Goal: Task Accomplishment & Management: Manage account settings

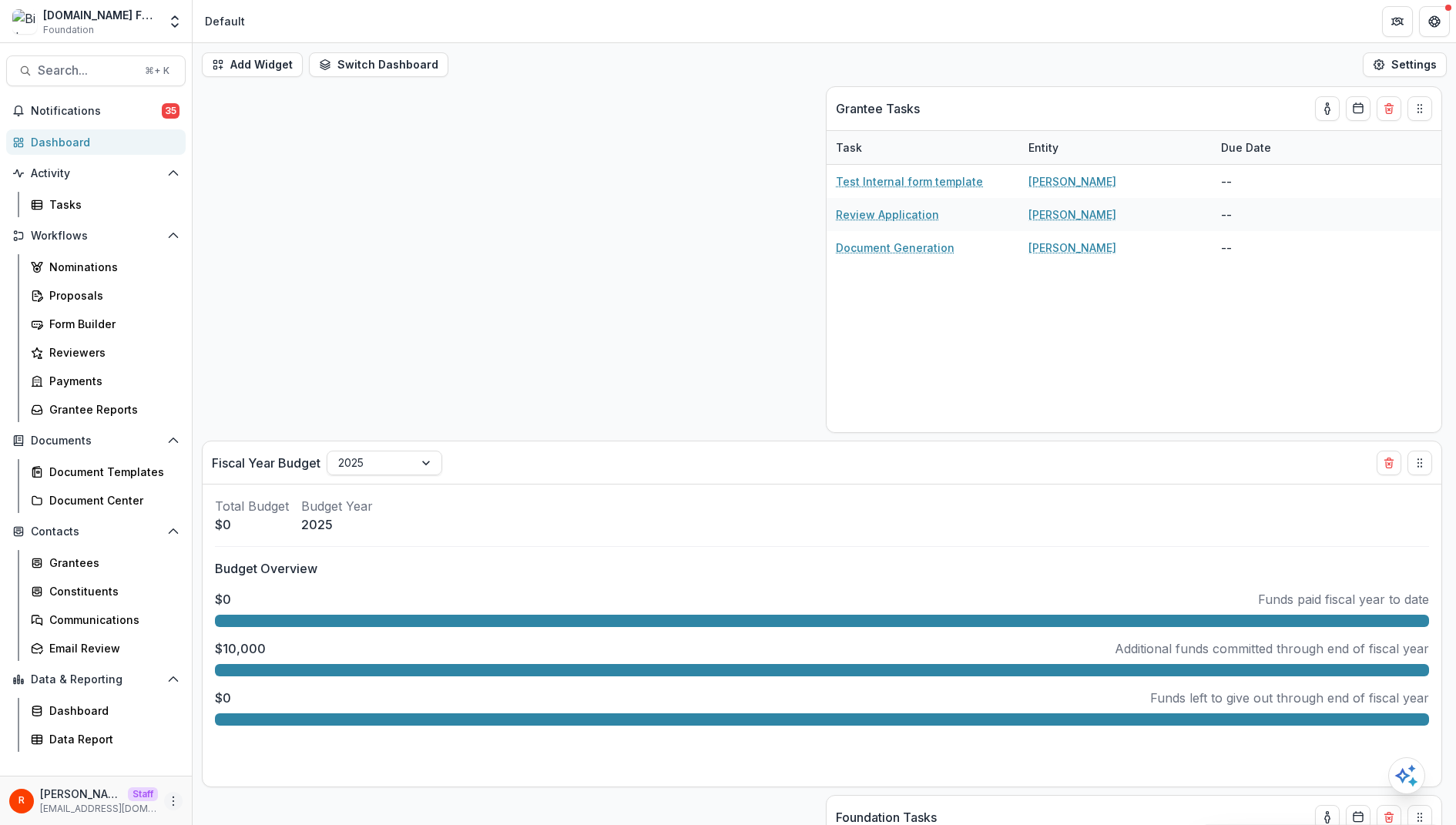
click at [173, 796] on circle "More" at bounding box center [173, 796] width 1 height 1
click at [255, 764] on link "User Settings" at bounding box center [275, 769] width 165 height 26
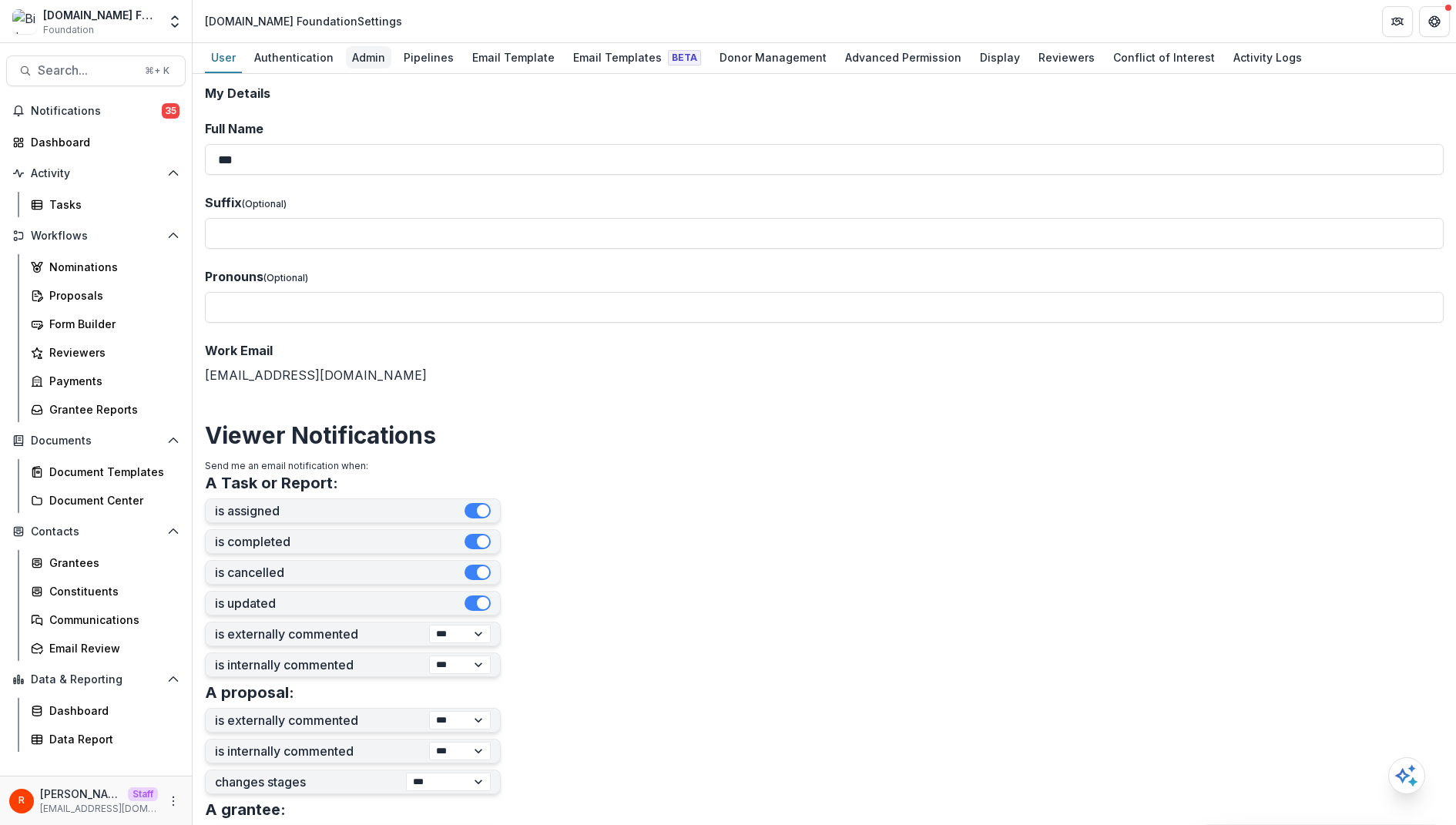
click at [378, 64] on div "Admin" at bounding box center [369, 57] width 45 height 23
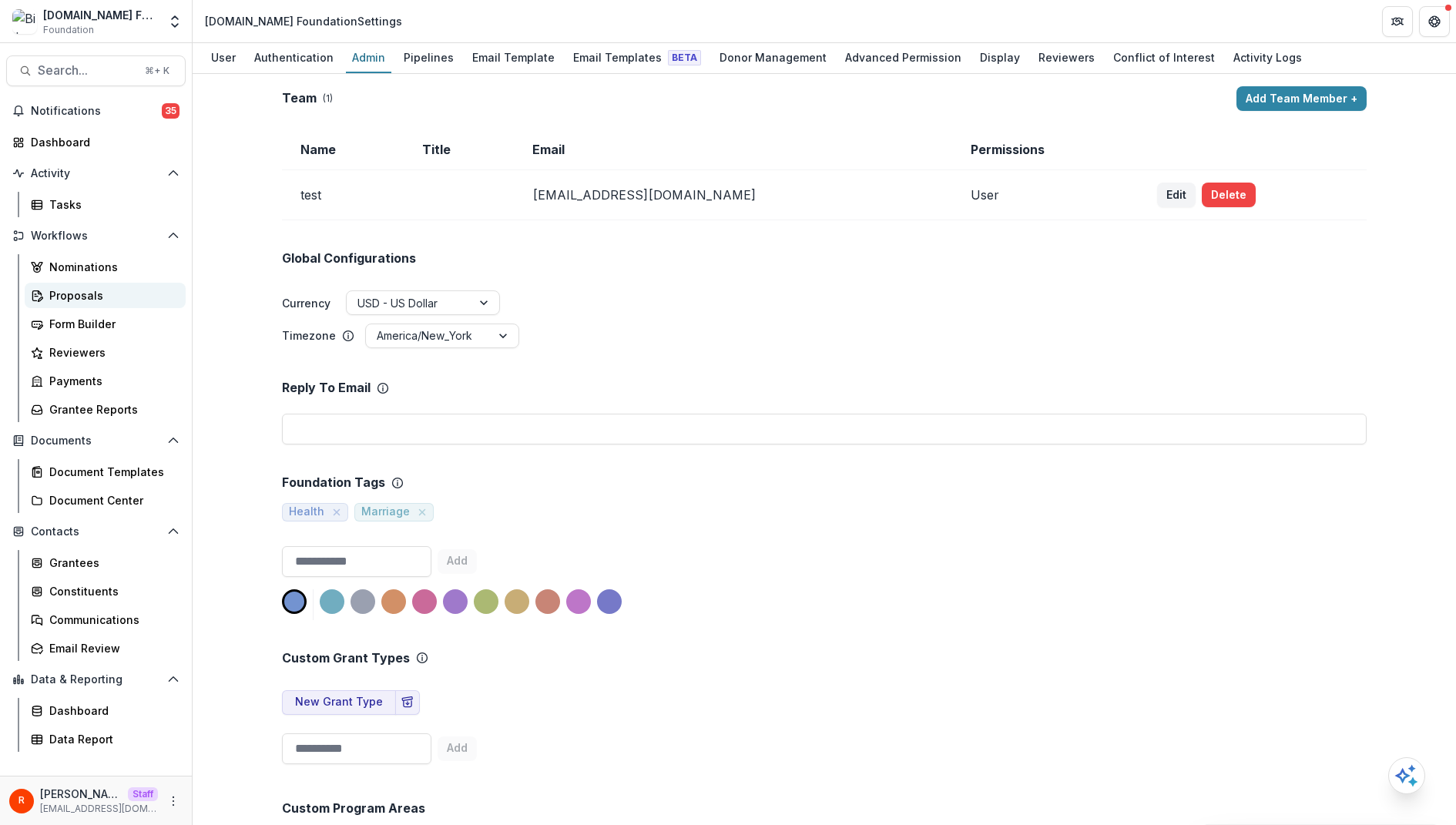
click at [105, 288] on div "Proposals" at bounding box center [111, 296] width 124 height 16
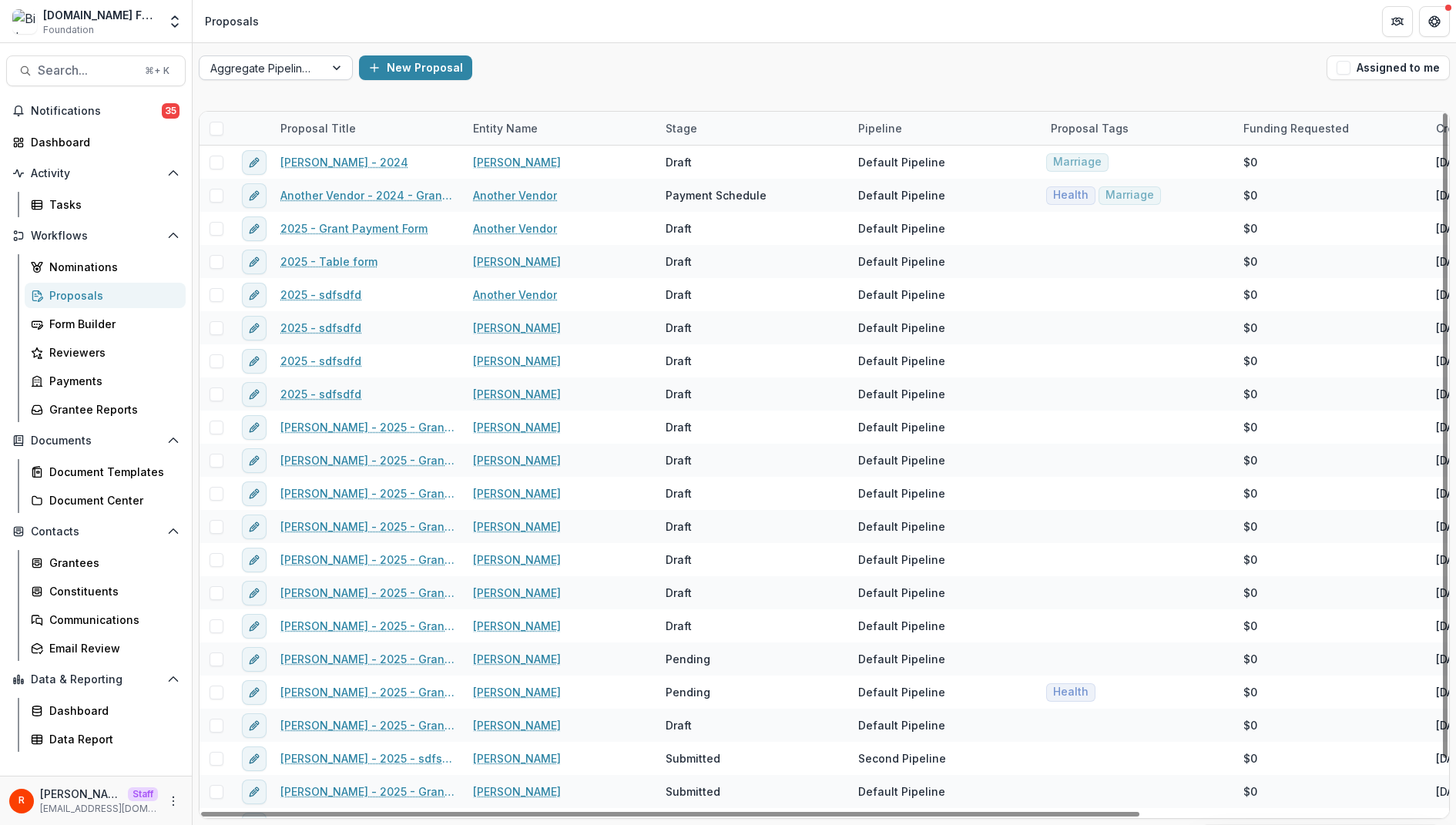
click at [275, 66] on div at bounding box center [261, 68] width 104 height 20
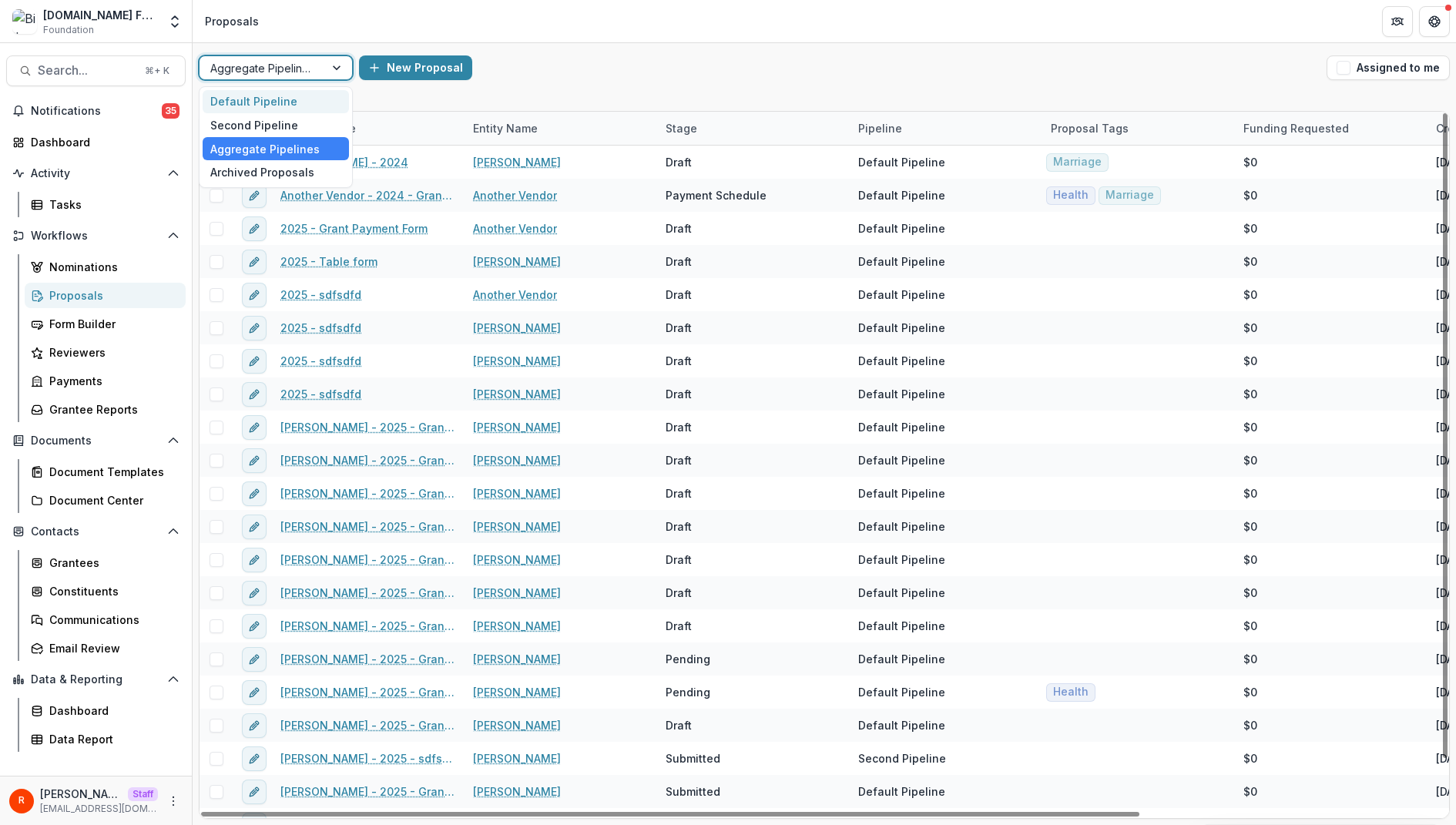
click at [272, 99] on div "Default Pipeline" at bounding box center [276, 102] width 146 height 24
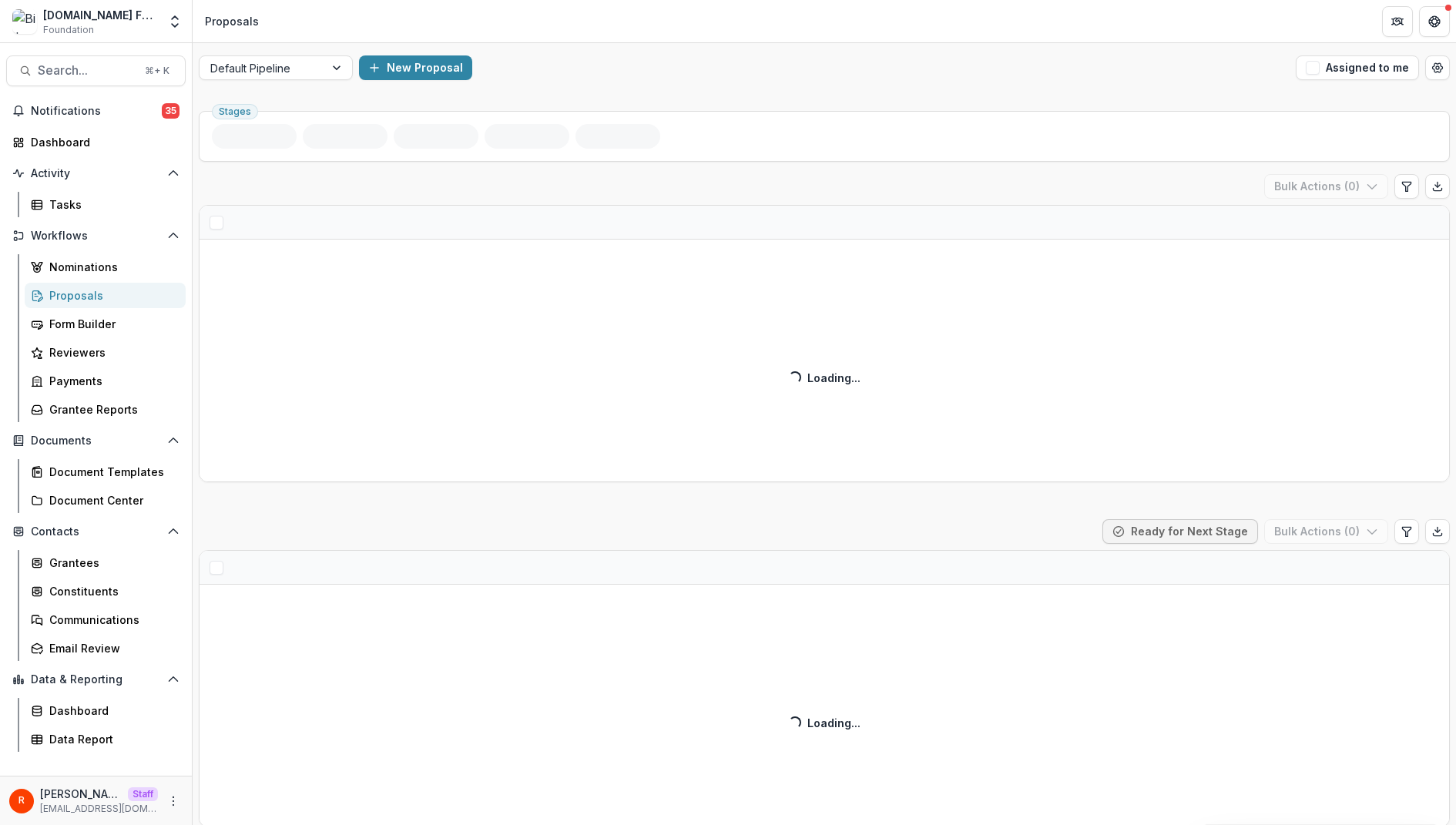
click at [622, 40] on header "Proposals" at bounding box center [824, 21] width 1264 height 42
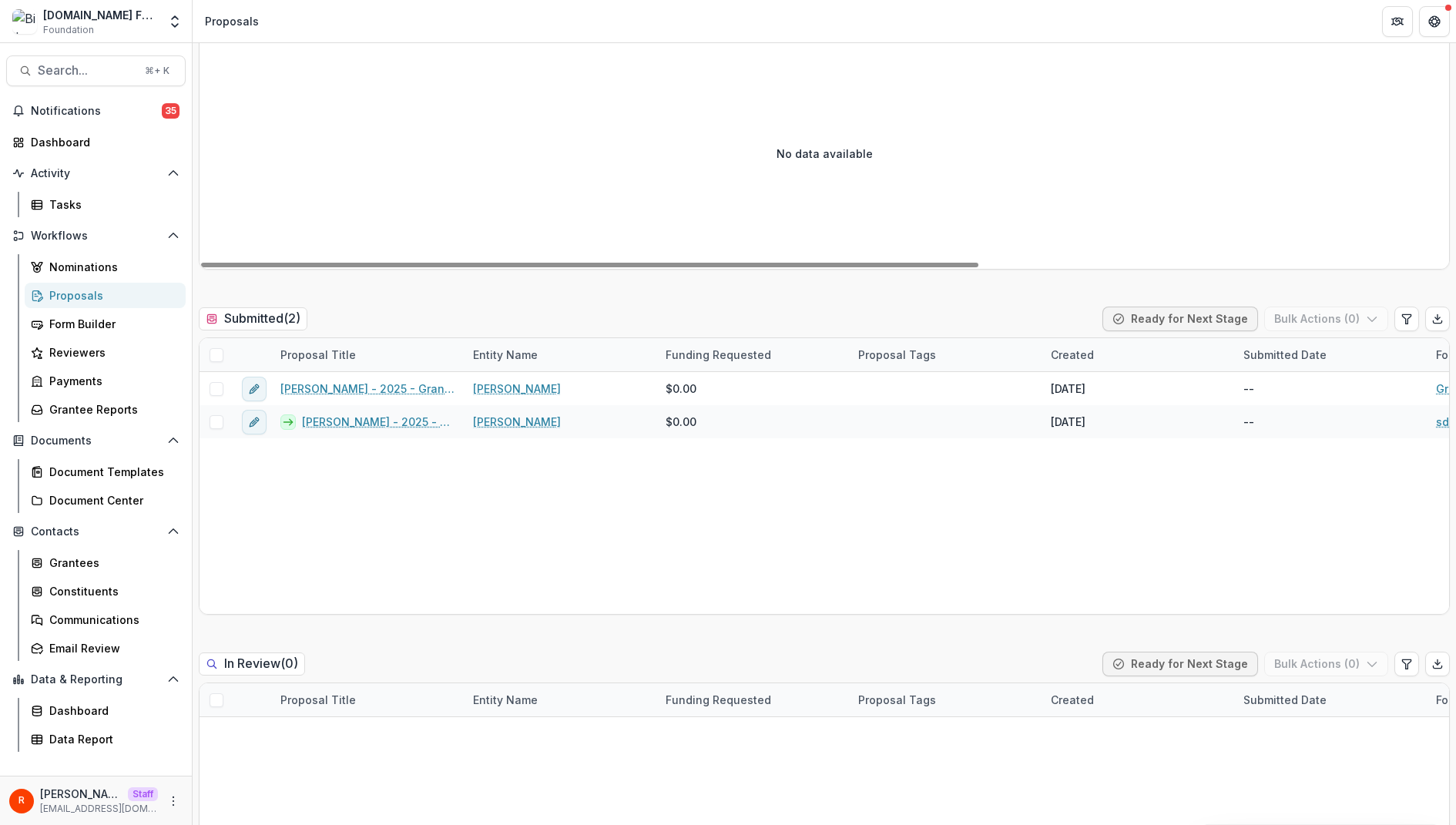
scroll to position [309, 0]
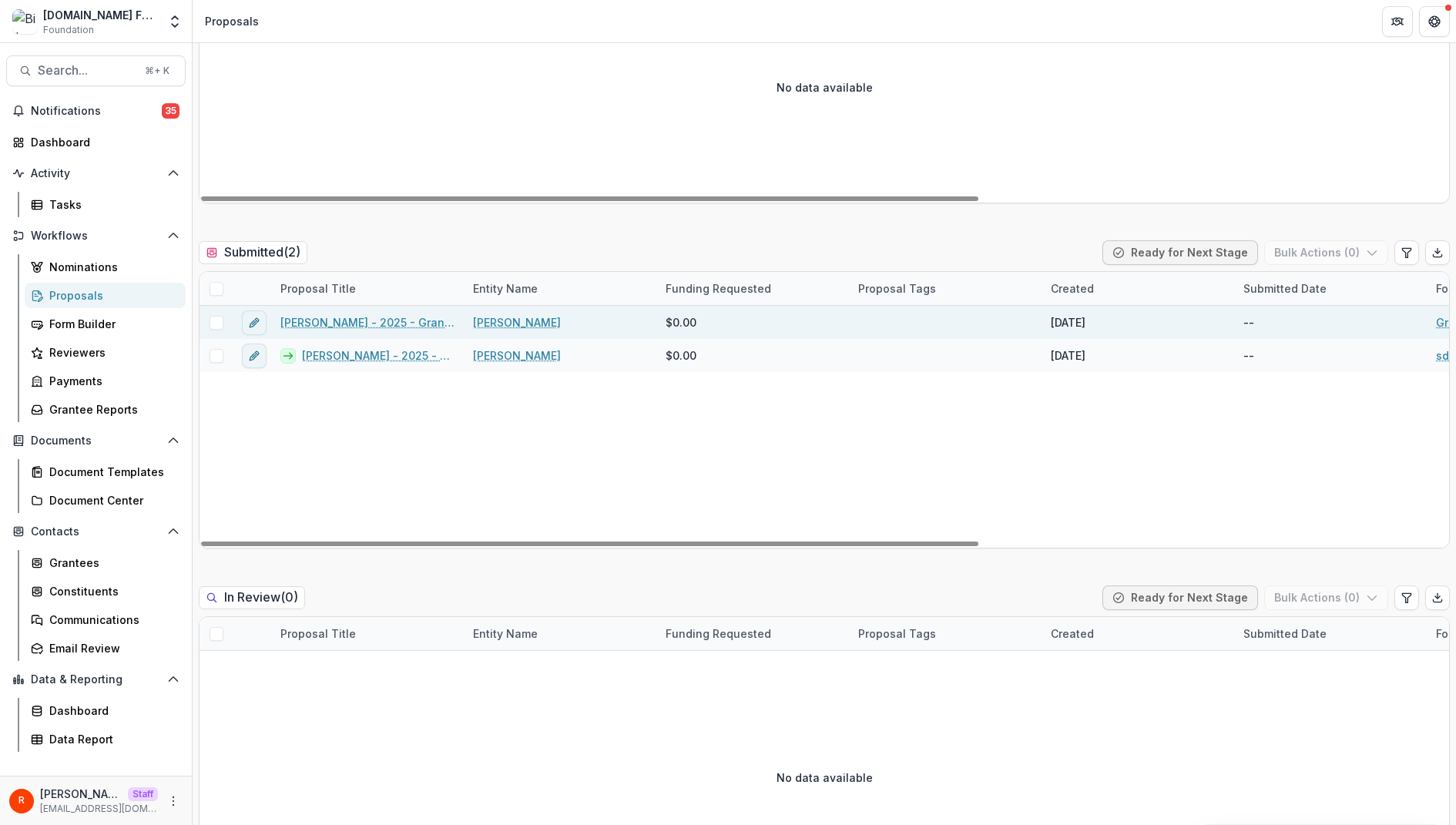
click at [381, 314] on link "Raj Kumar - 2025 - Grant Payment Form" at bounding box center [367, 322] width 174 height 16
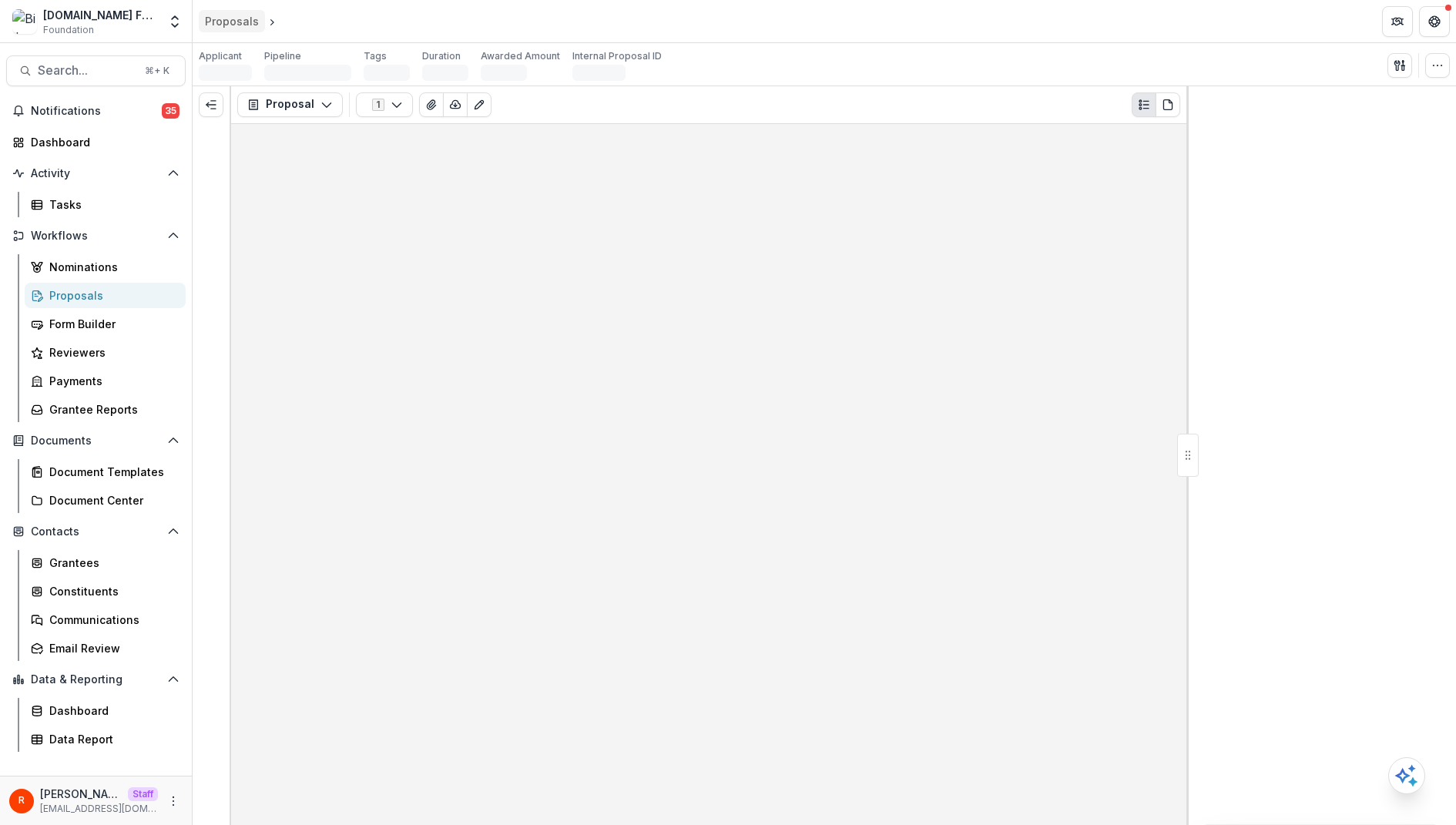
click at [245, 23] on div "Proposals" at bounding box center [232, 21] width 54 height 16
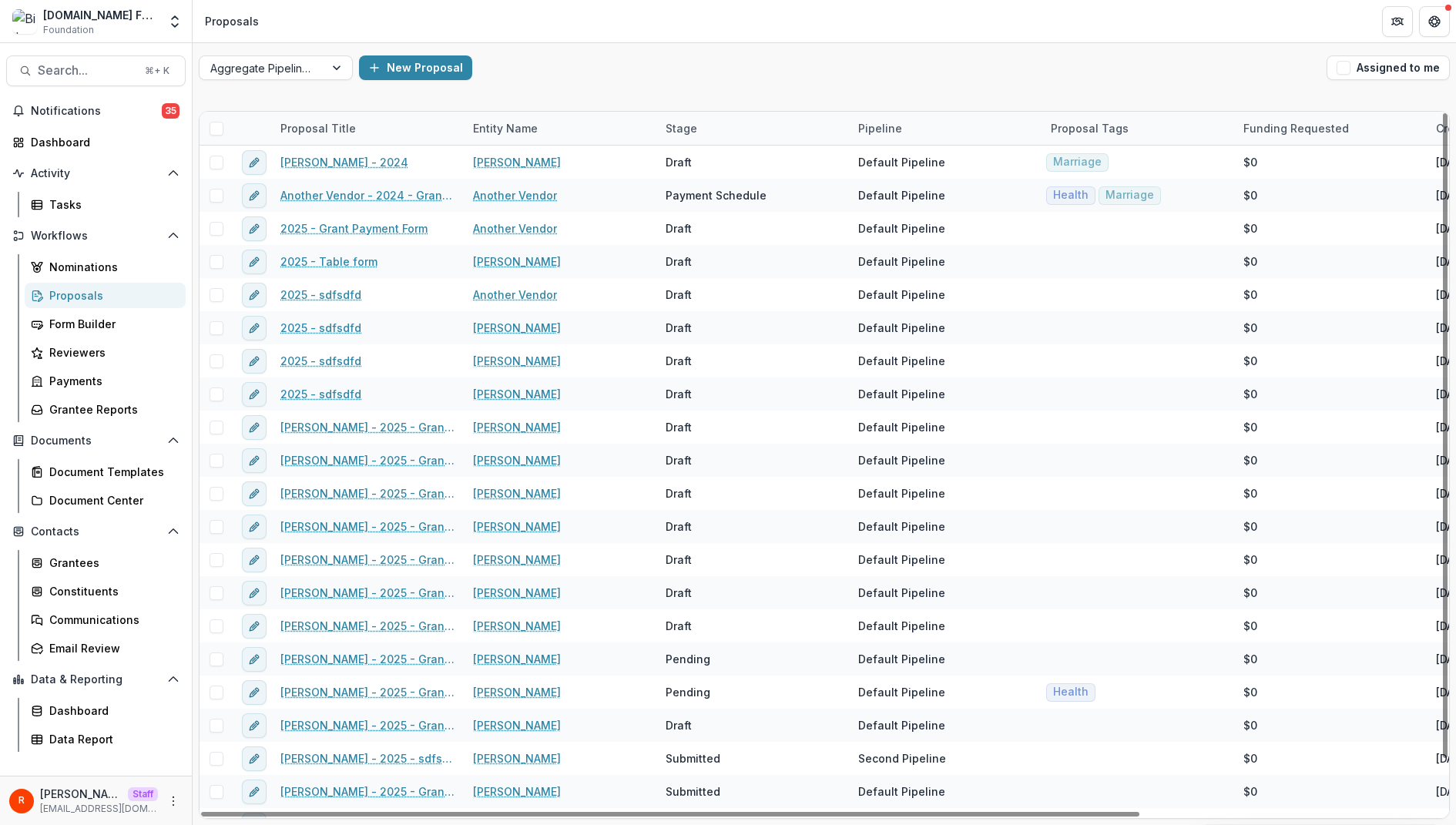
click at [93, 298] on div "Proposals" at bounding box center [111, 296] width 124 height 16
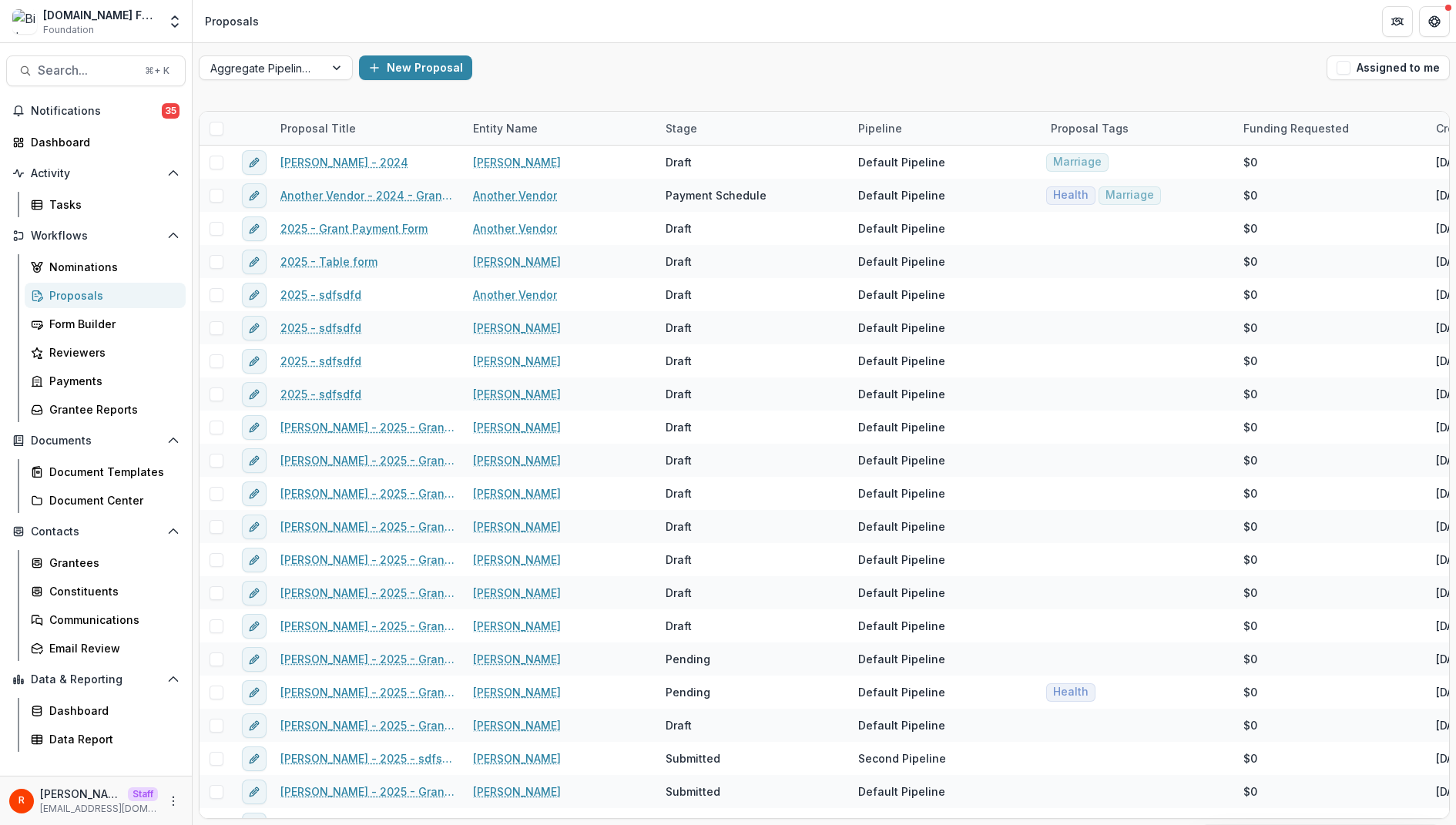
click at [83, 296] on div "Proposals" at bounding box center [111, 296] width 124 height 16
click at [85, 264] on div "Nominations" at bounding box center [111, 267] width 124 height 16
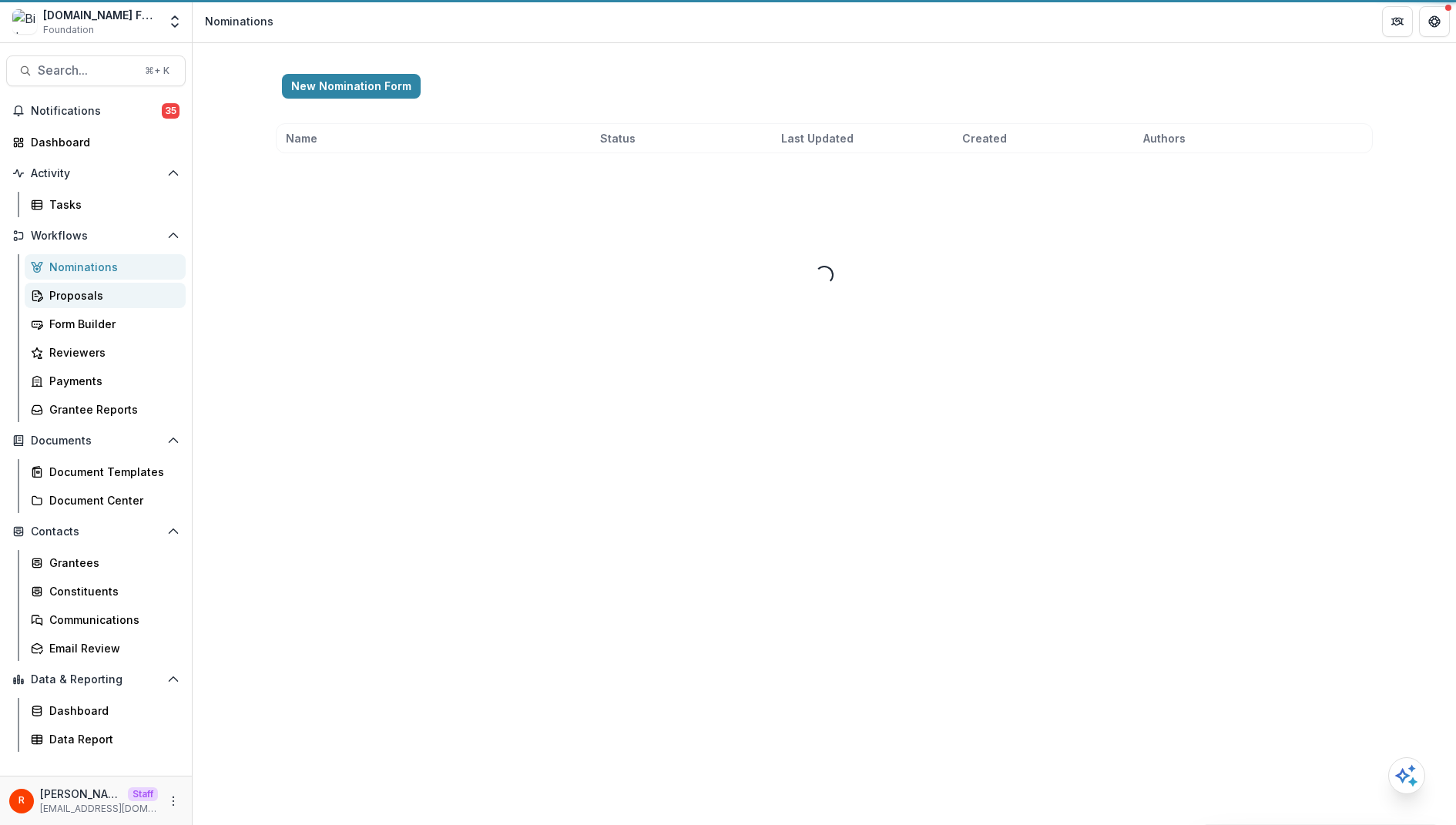
click at [85, 298] on div "Proposals" at bounding box center [111, 296] width 124 height 16
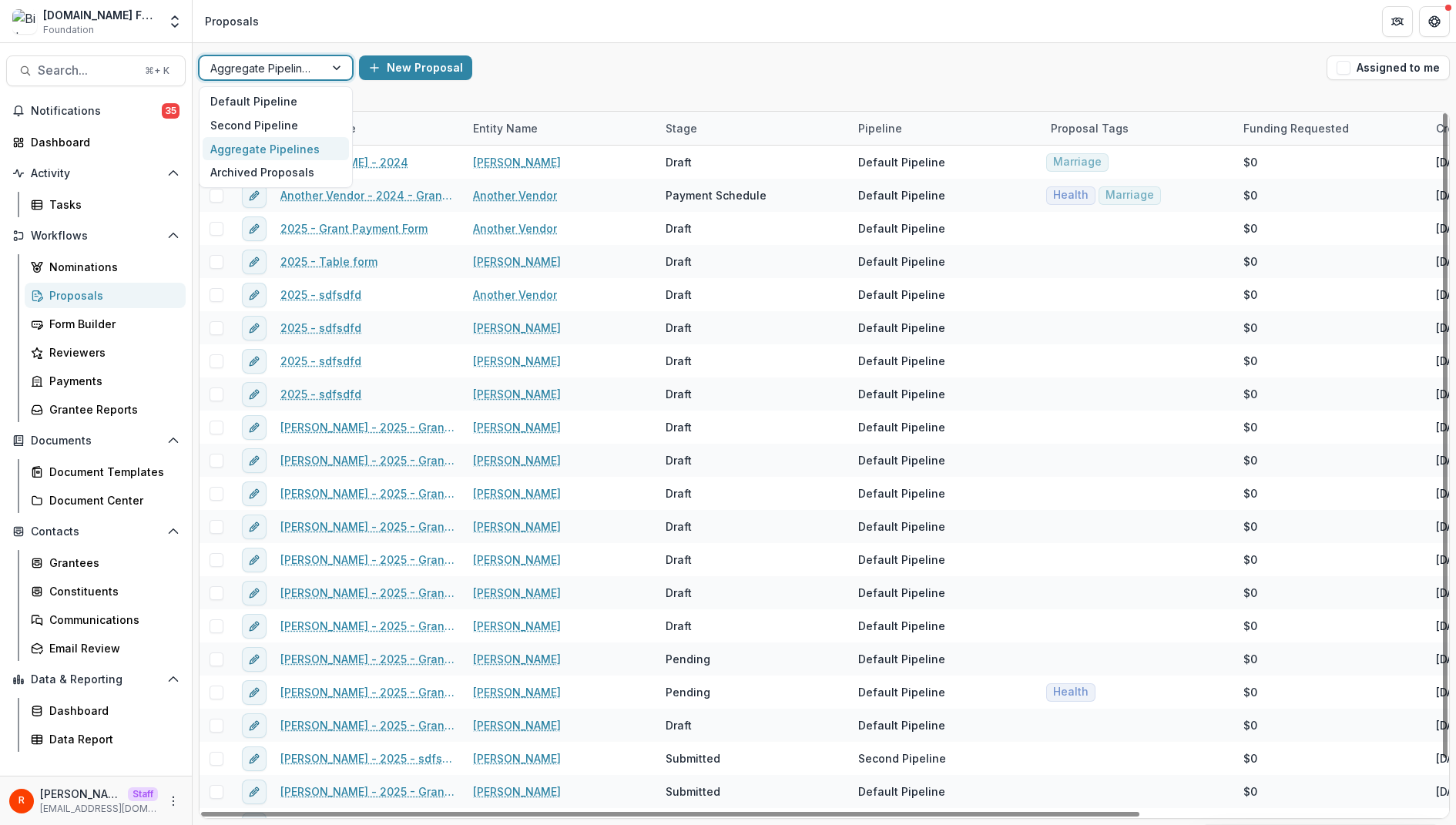
click at [298, 69] on div at bounding box center [261, 68] width 104 height 20
click at [294, 107] on div "Default Pipeline" at bounding box center [276, 102] width 146 height 24
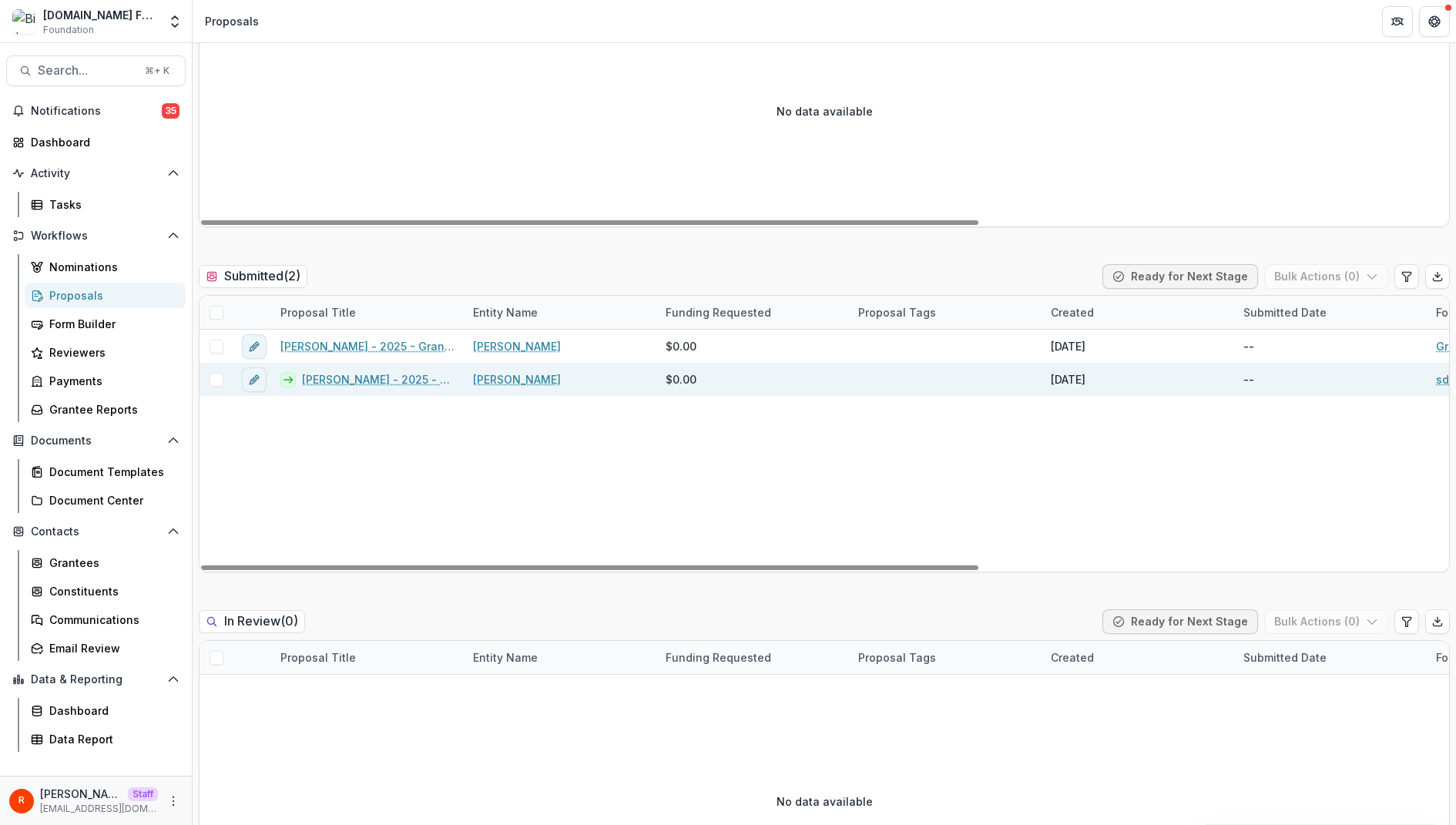
click at [364, 372] on link "[PERSON_NAME] - 2025 - sdfsdfd" at bounding box center [378, 379] width 153 height 16
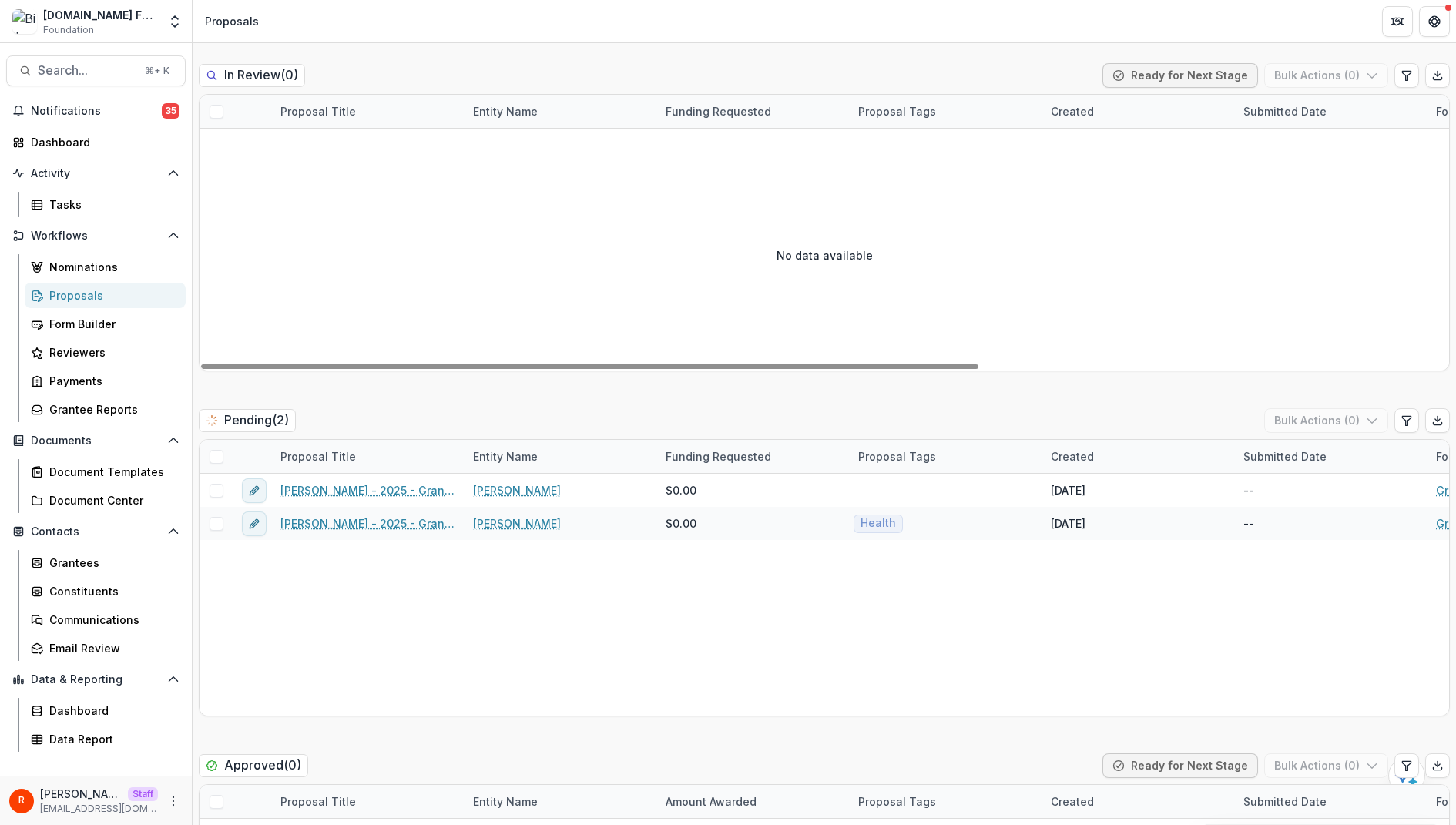
scroll to position [1183, 0]
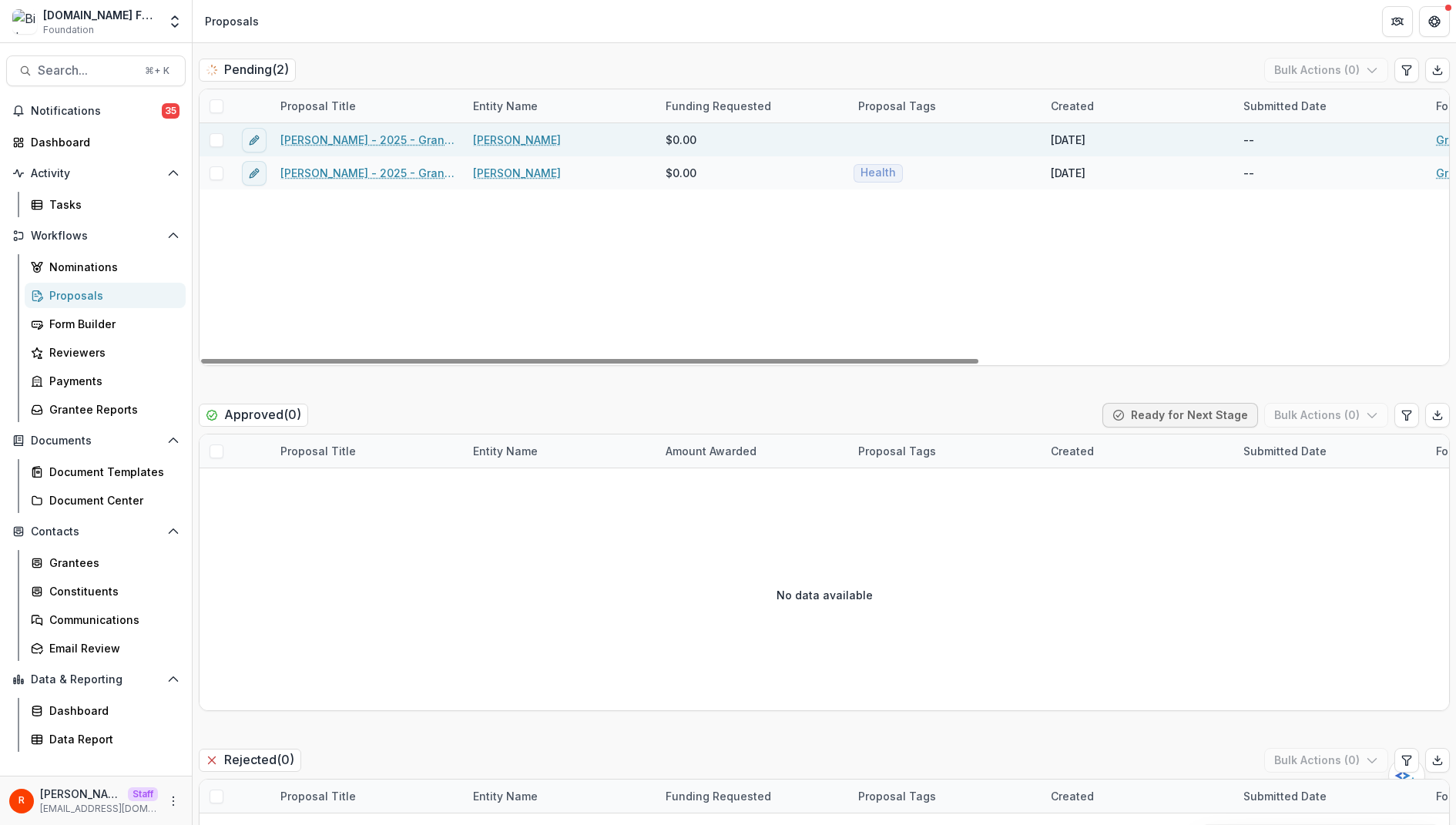
click at [368, 132] on link "Raj Kumar - 2025 - Grant Payment Form" at bounding box center [367, 140] width 174 height 16
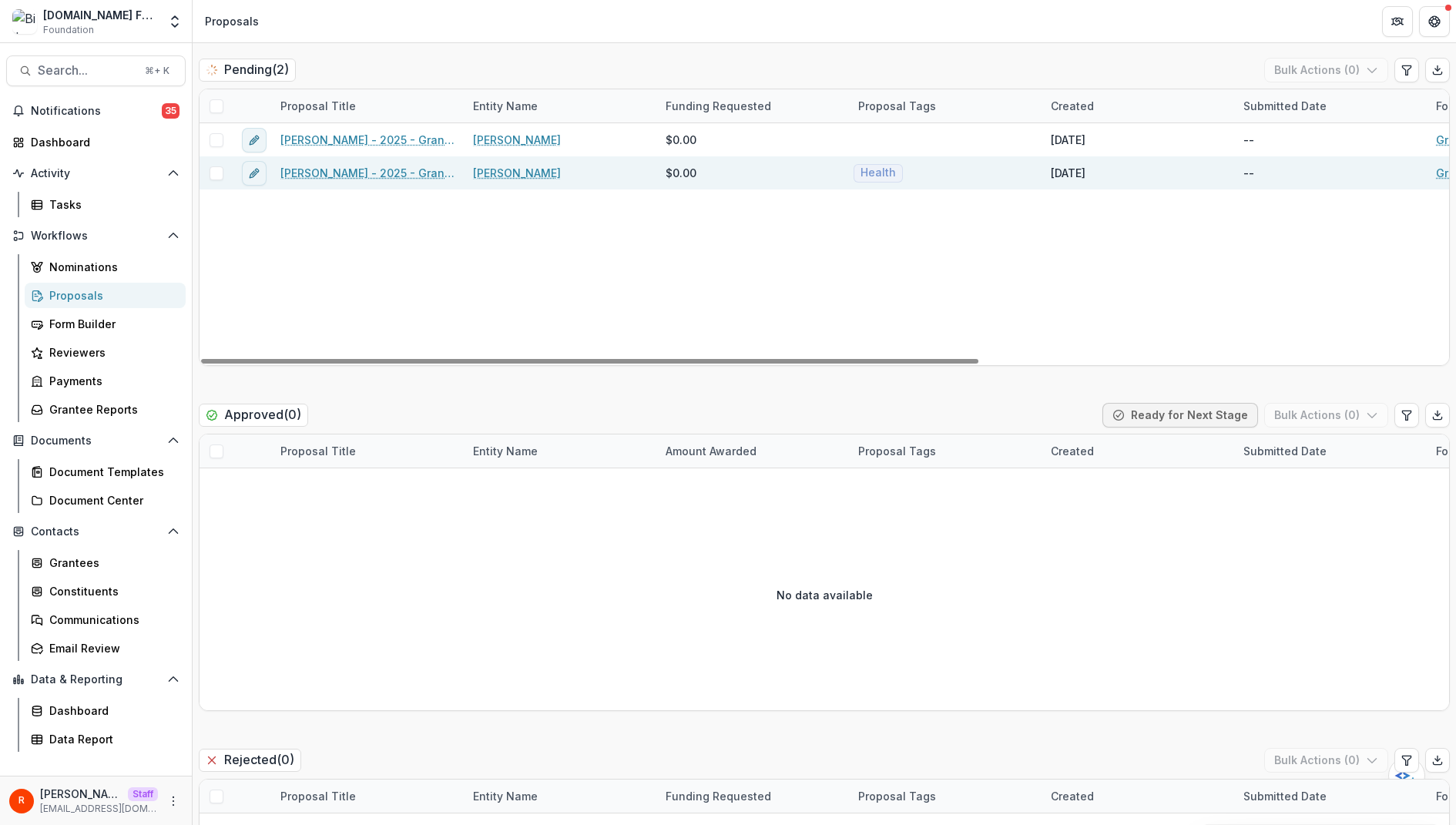
click at [372, 165] on link "Raj Kumar - 2025 - Grant Payment Form" at bounding box center [367, 172] width 174 height 16
click at [453, 239] on div "Raj Kumar - 2025 - Grant Payment Form Raj Kumar $0.00 Apr 25, 2025 -- Grant Pay…" at bounding box center [1198, 243] width 1998 height 241
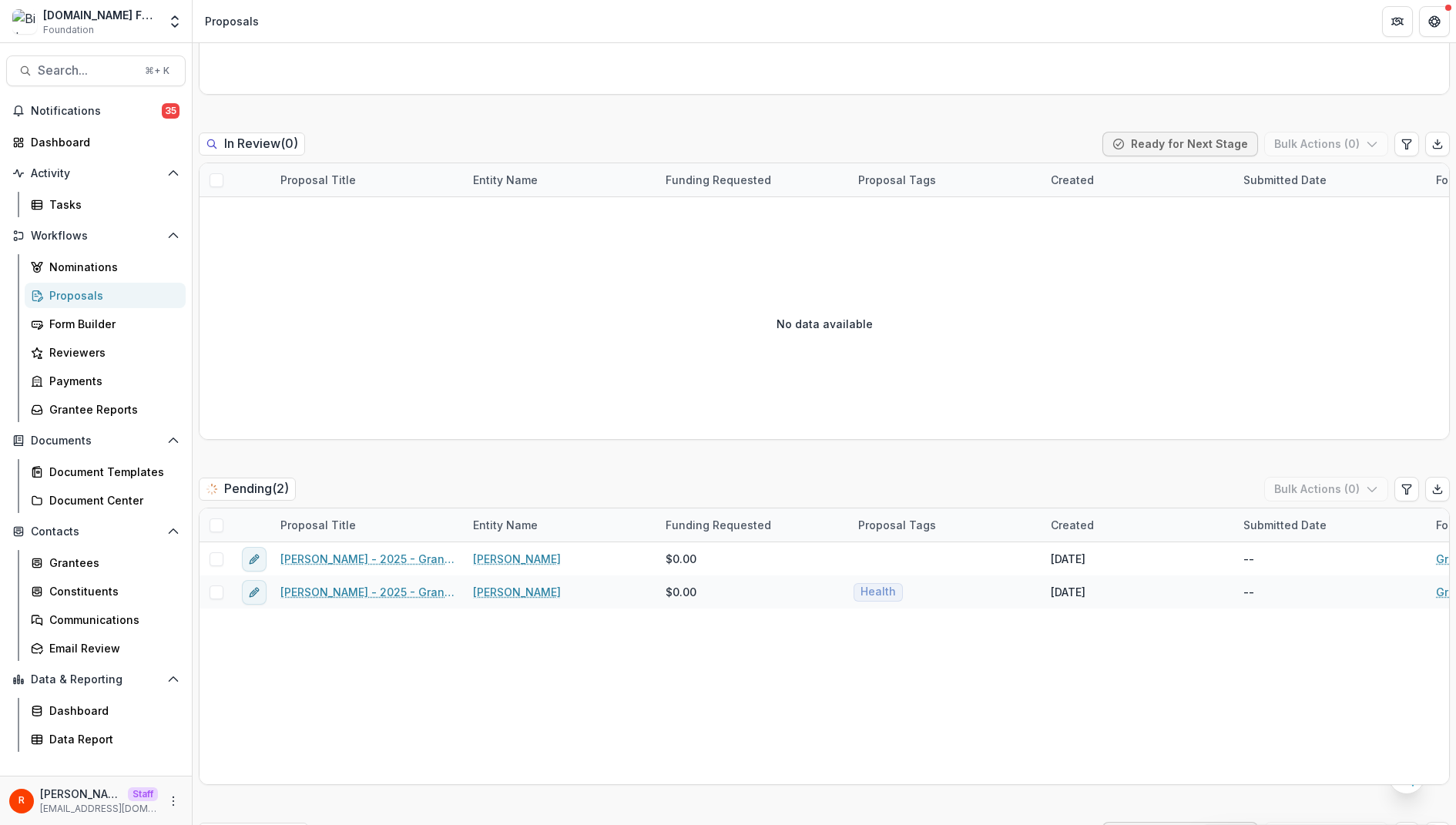
scroll to position [0, 0]
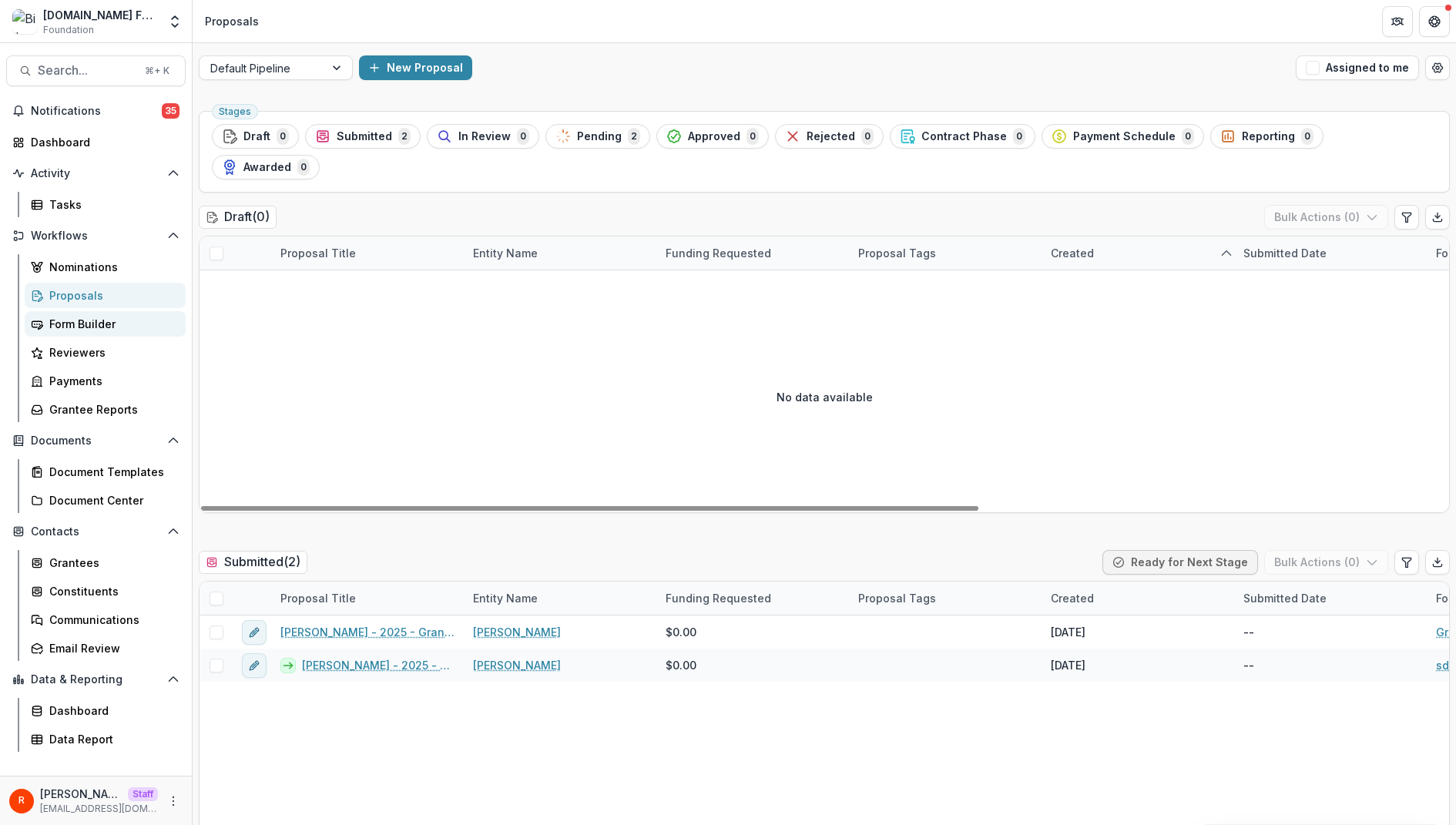
click at [119, 318] on div "Form Builder" at bounding box center [111, 323] width 124 height 16
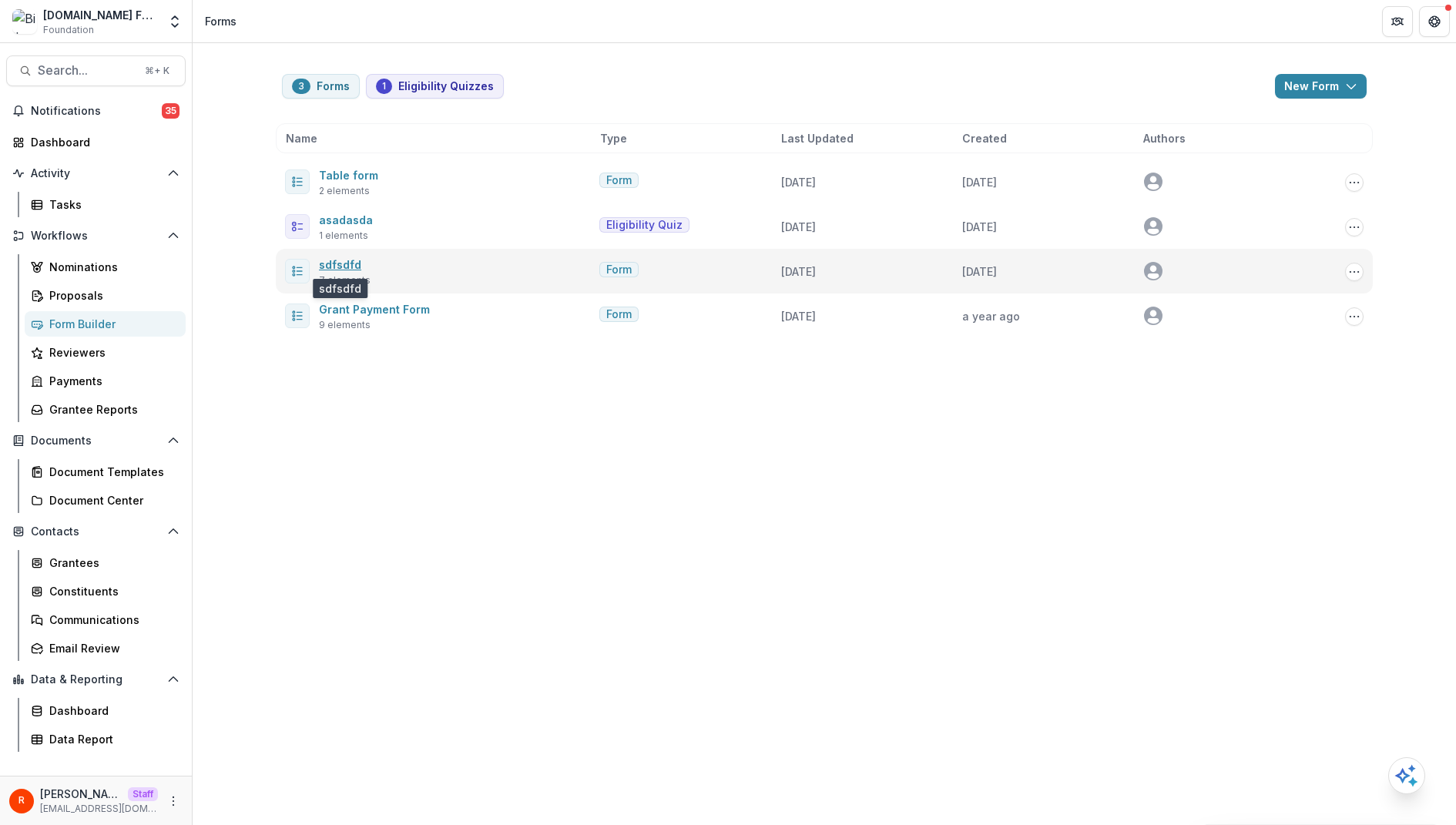
click at [346, 263] on link "sdfsdfd" at bounding box center [340, 264] width 42 height 13
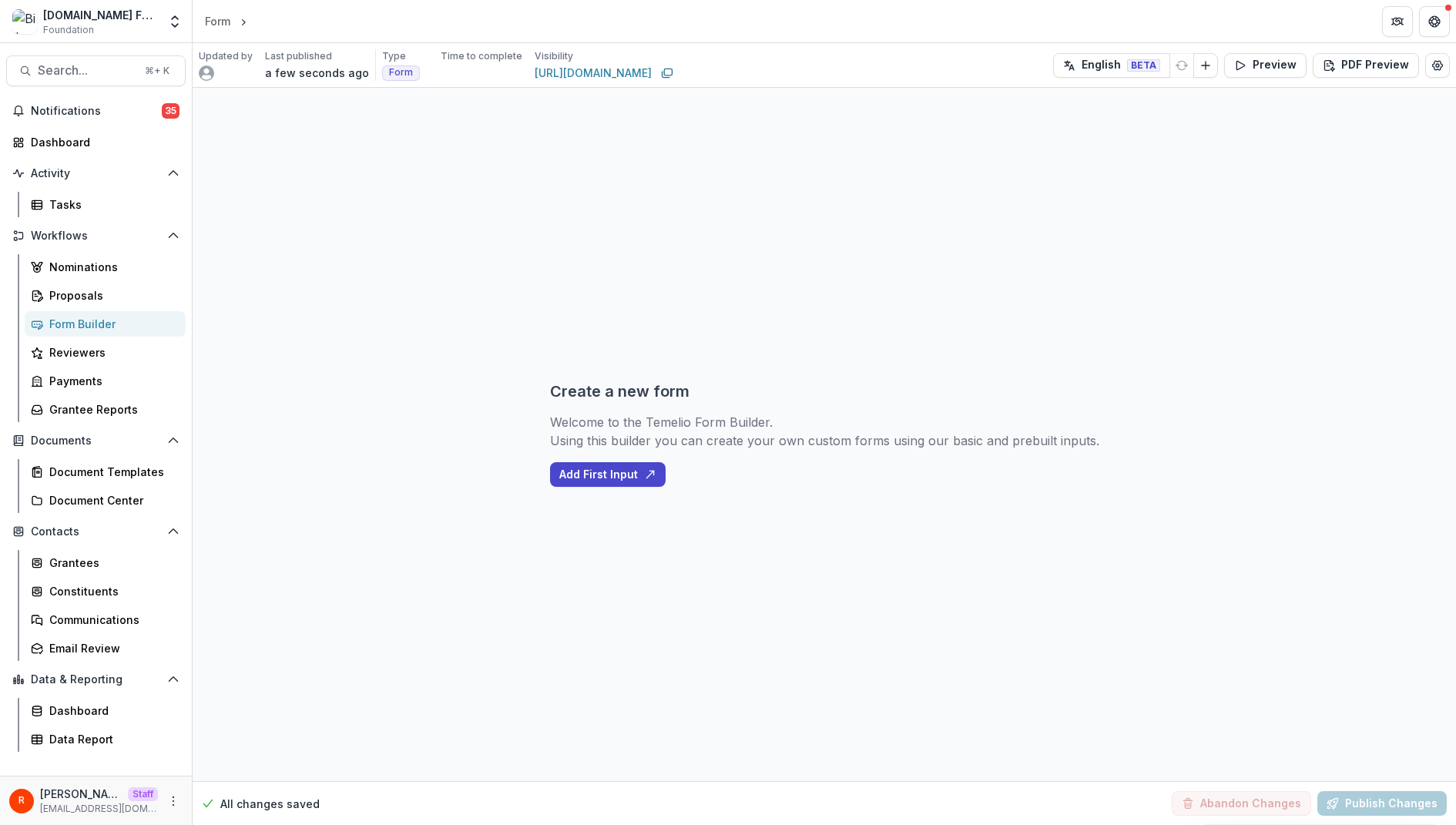
select select "********"
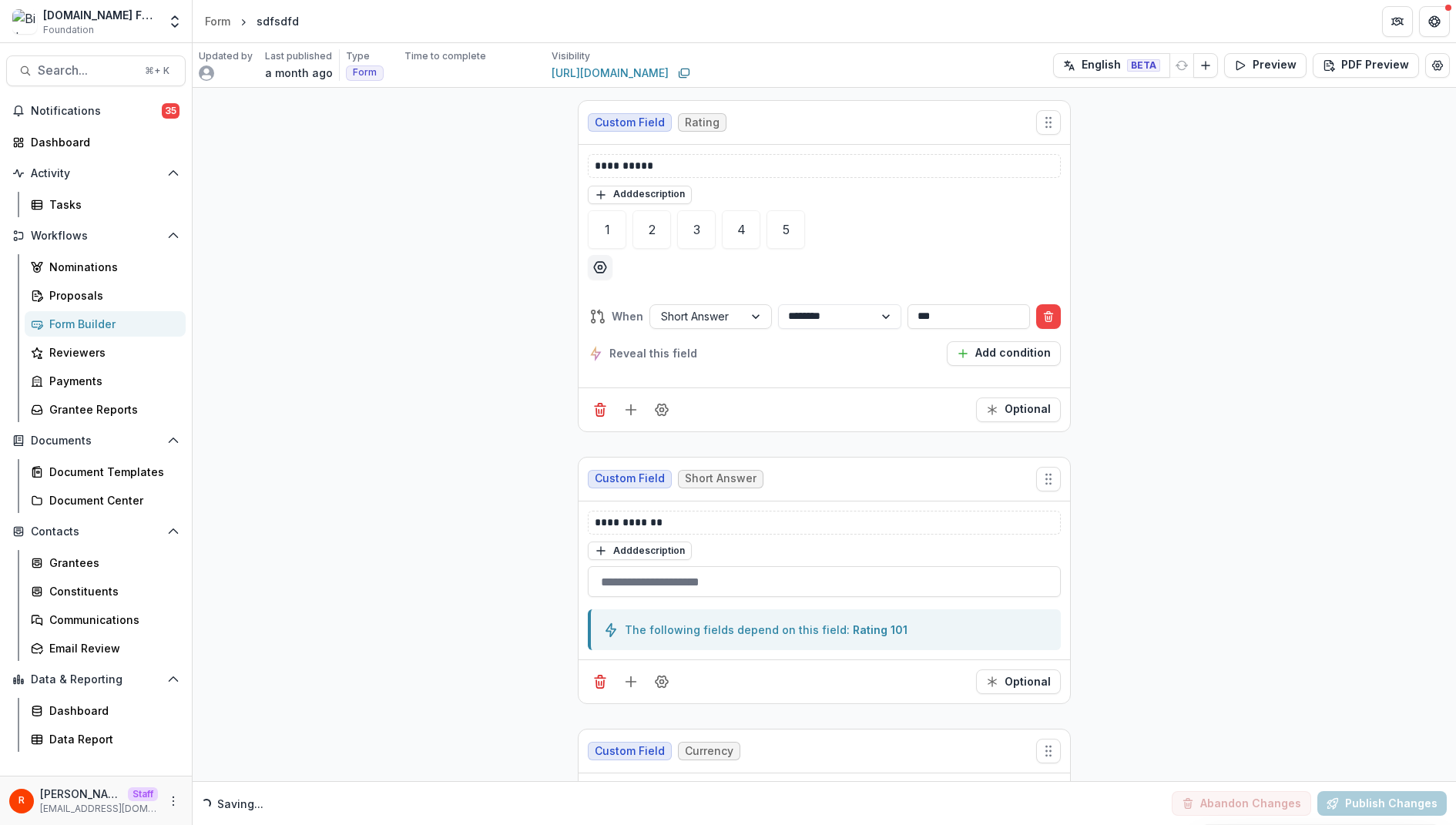
click at [550, 17] on header "Form sdfsdfd" at bounding box center [824, 21] width 1264 height 42
copy header "sdfsdfd"
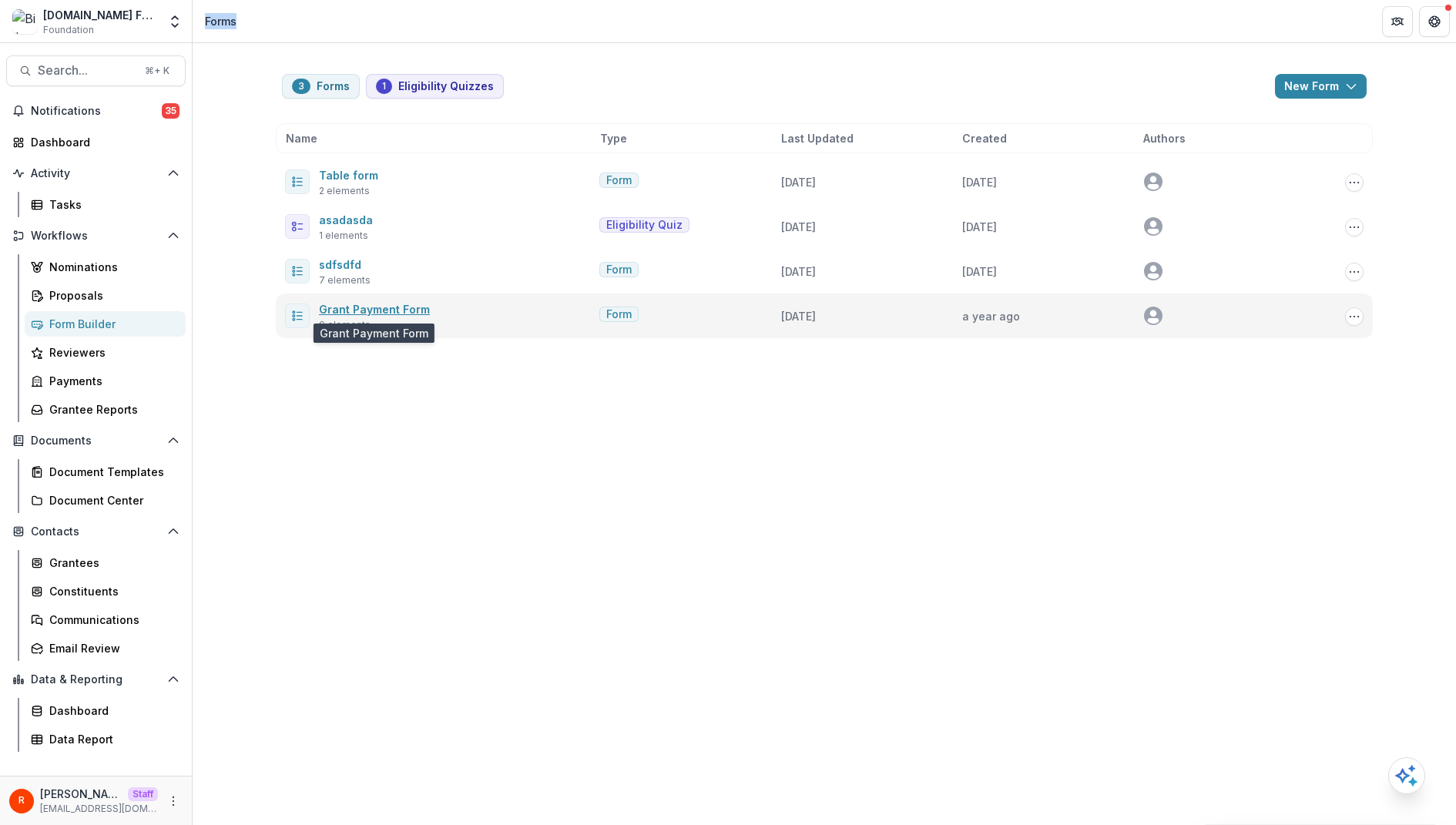
click at [380, 304] on link "Grant Payment Form" at bounding box center [375, 309] width 111 height 13
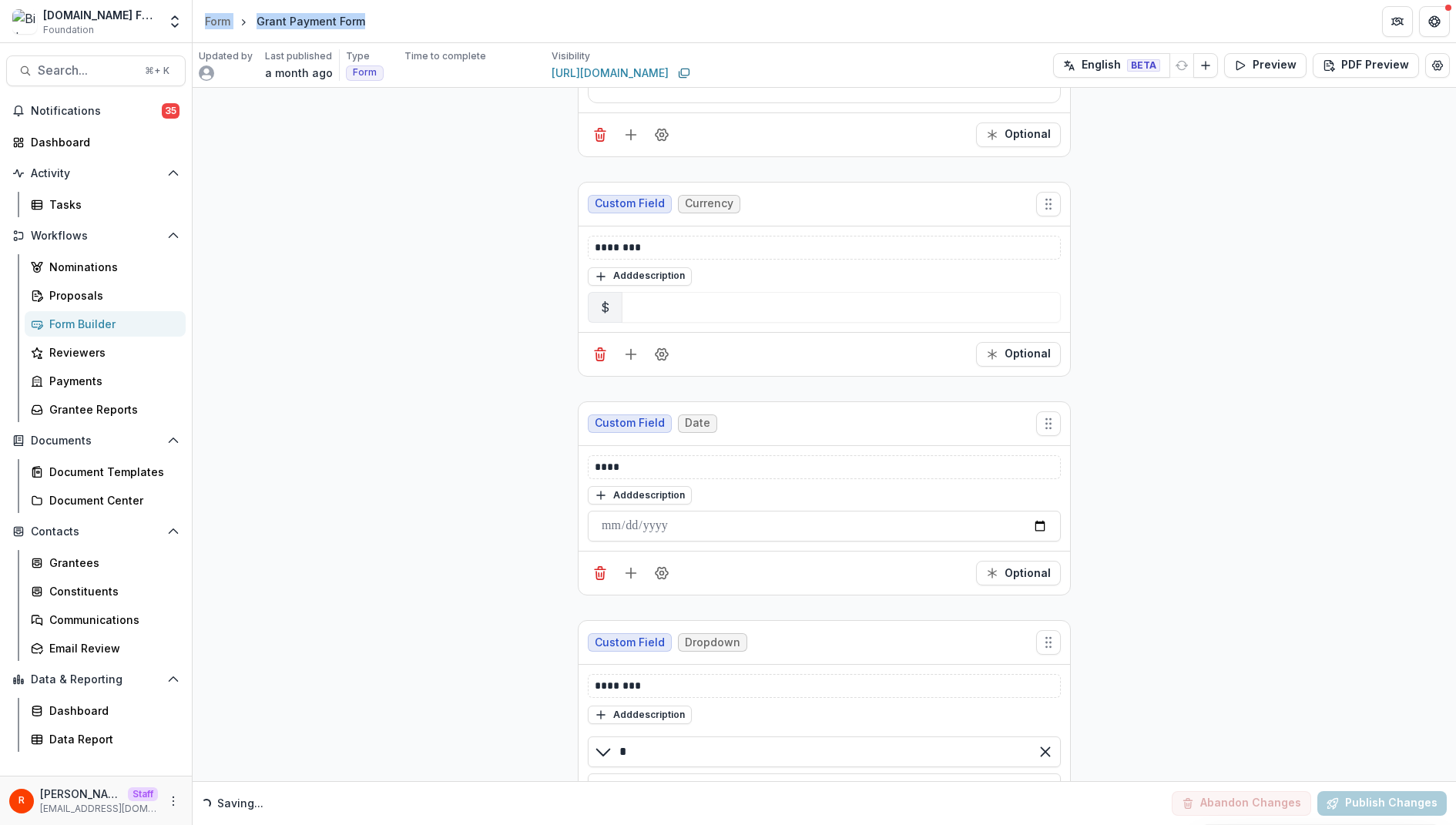
scroll to position [1160, 0]
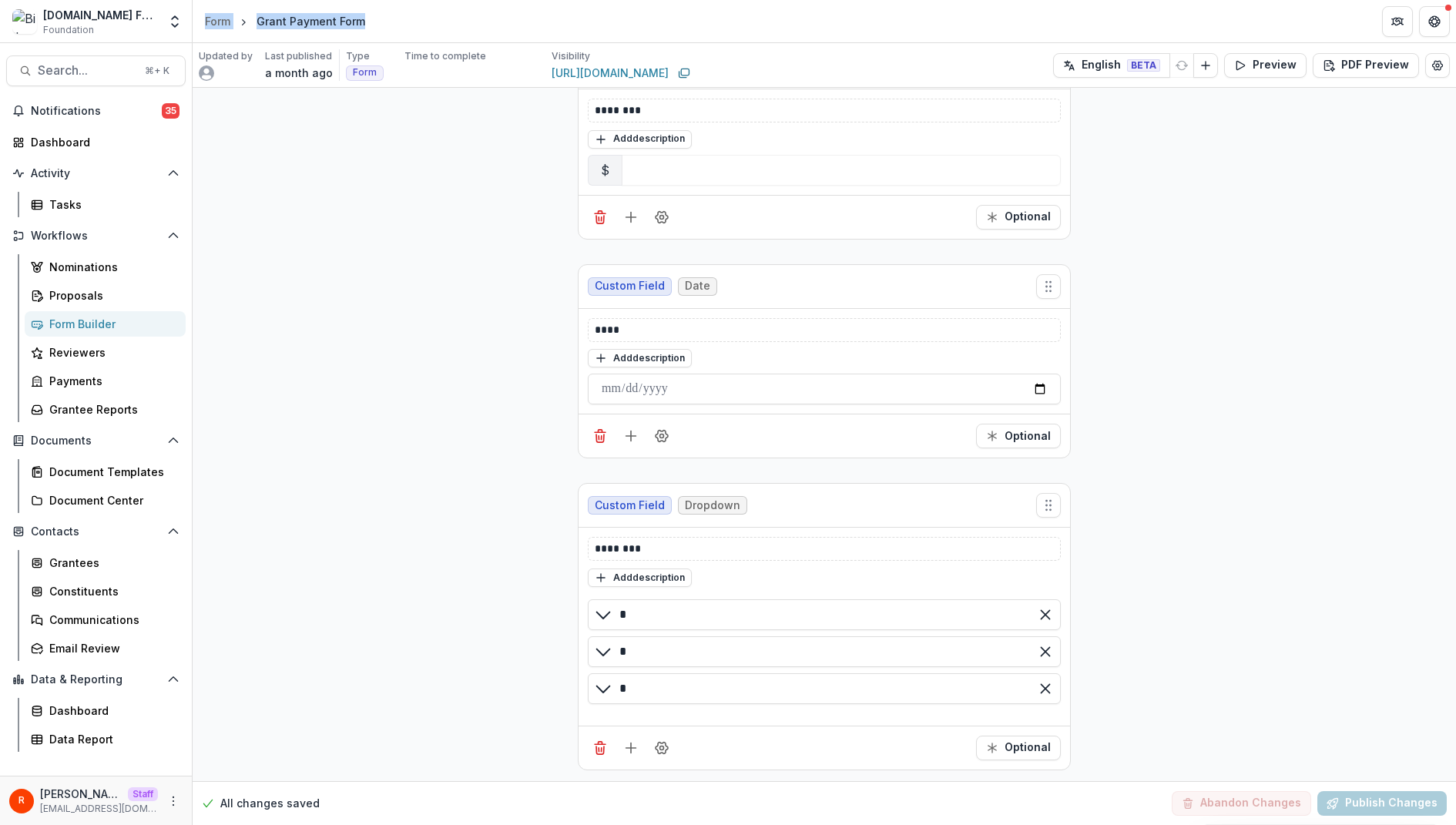
click at [448, 28] on header "Form Grant Payment Form" at bounding box center [824, 21] width 1264 height 42
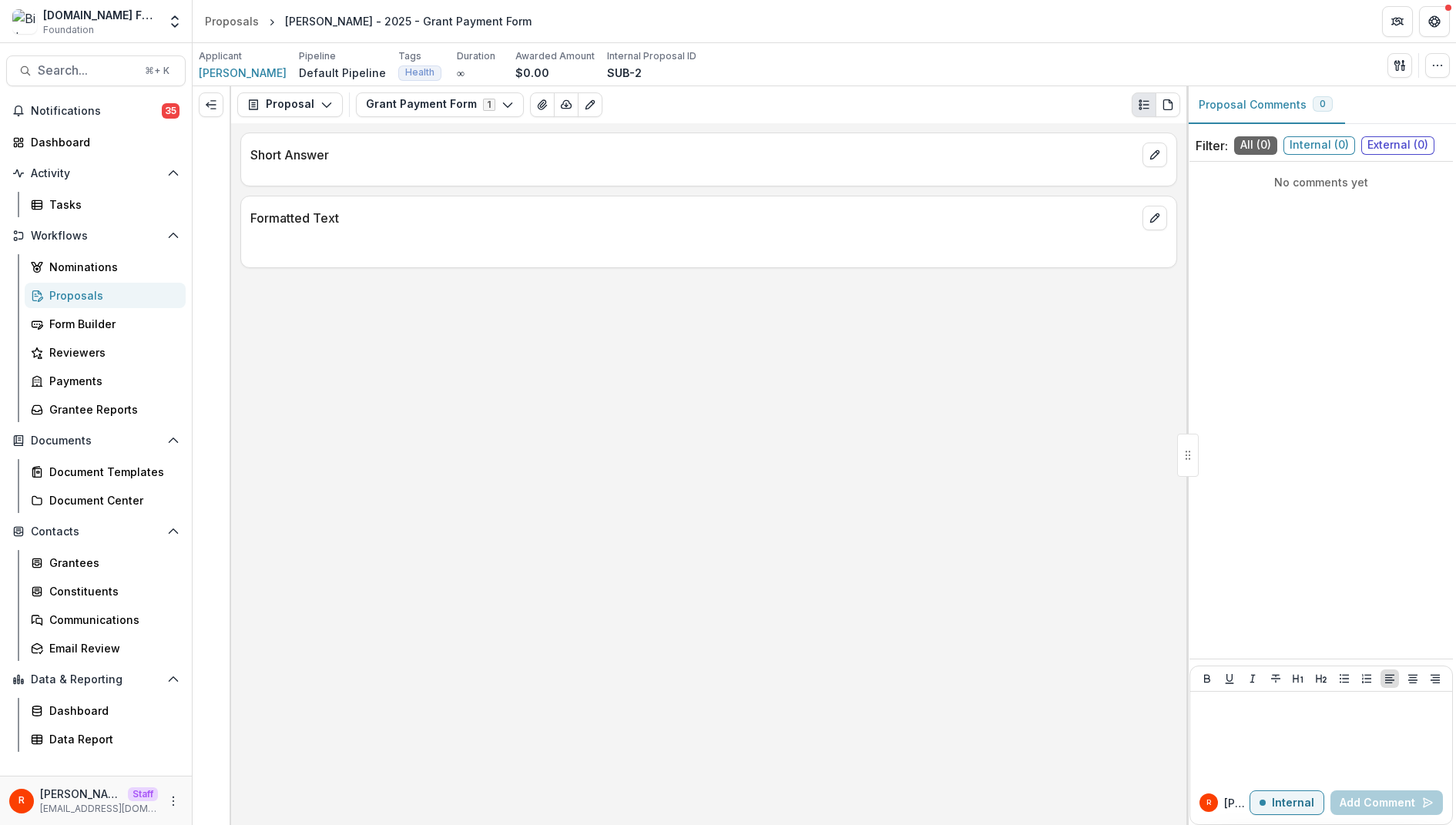
click at [441, 210] on p "Formatted Text" at bounding box center [693, 218] width 886 height 19
click at [102, 293] on div "Proposals" at bounding box center [111, 296] width 124 height 16
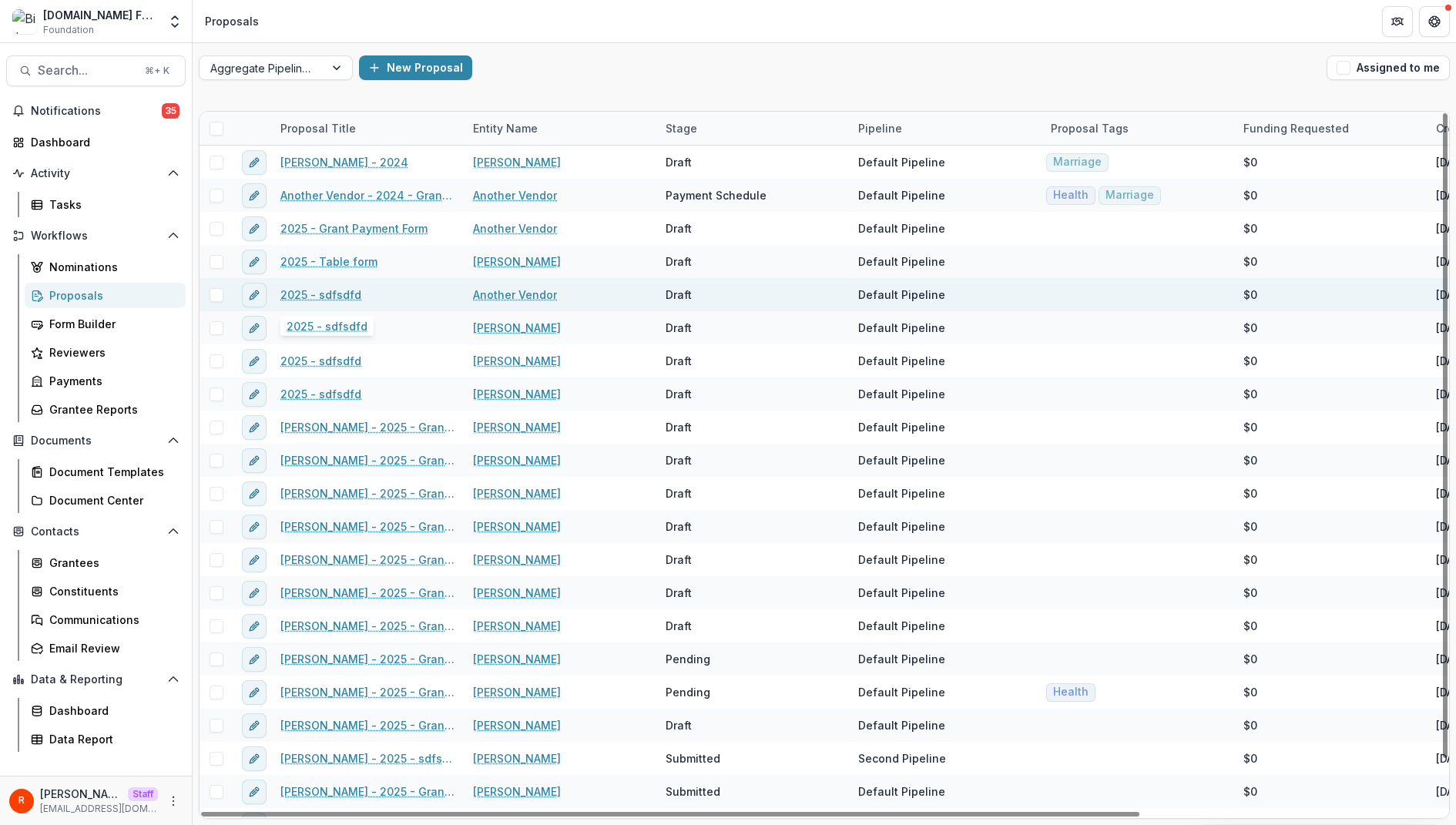
click at [333, 291] on link "2025 - sdfsdfd" at bounding box center [320, 295] width 81 height 16
click at [336, 128] on div "Proposal Title" at bounding box center [317, 128] width 94 height 16
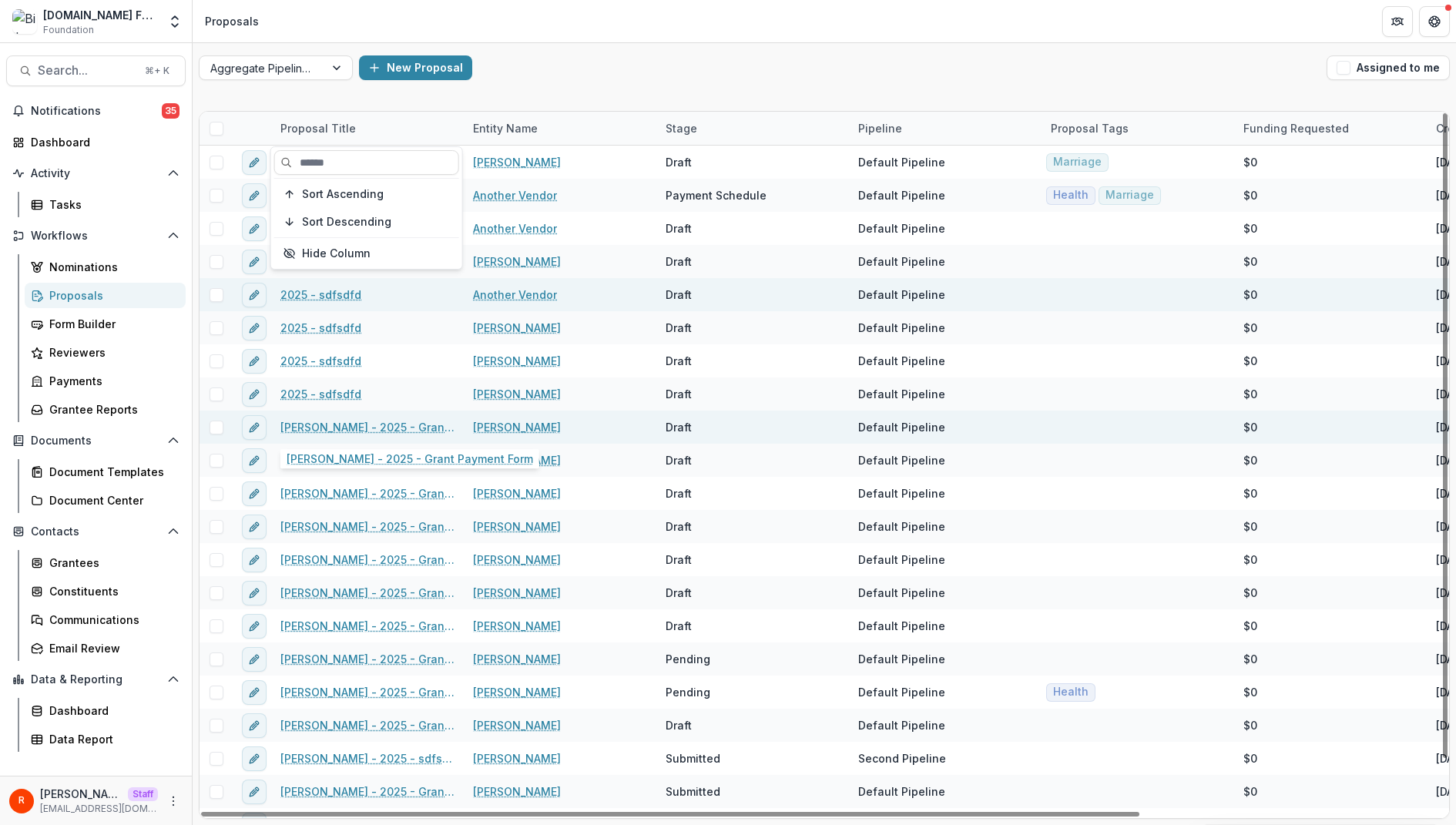
click at [386, 430] on link "[PERSON_NAME] - 2025 - Grant Payment Form" at bounding box center [367, 427] width 174 height 16
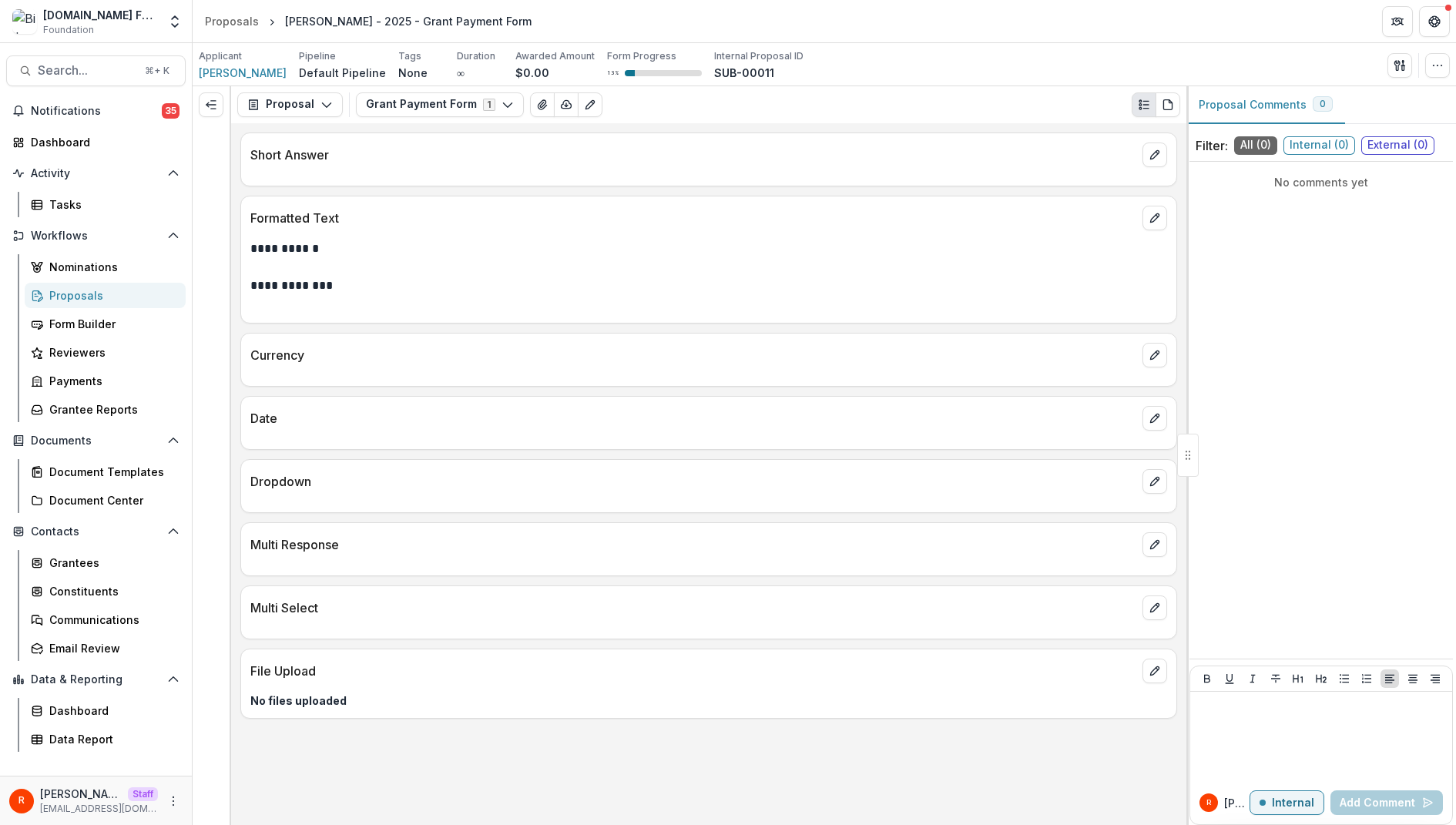
click at [785, 270] on p "**********" at bounding box center [709, 267] width 918 height 55
click at [1149, 413] on icon "edit" at bounding box center [1154, 418] width 13 height 13
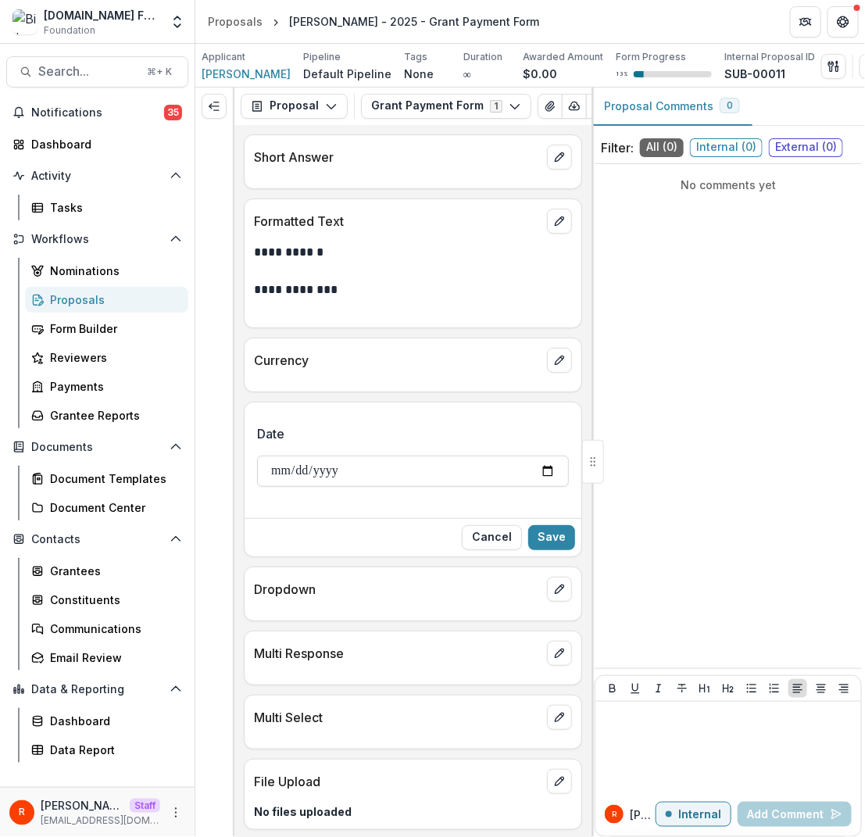
click at [319, 473] on input "Date" at bounding box center [413, 471] width 312 height 31
click at [266, 469] on input "Date" at bounding box center [413, 471] width 312 height 31
click at [274, 469] on input "Date" at bounding box center [413, 471] width 312 height 31
type input "**********"
click at [553, 538] on button "Save" at bounding box center [551, 537] width 47 height 25
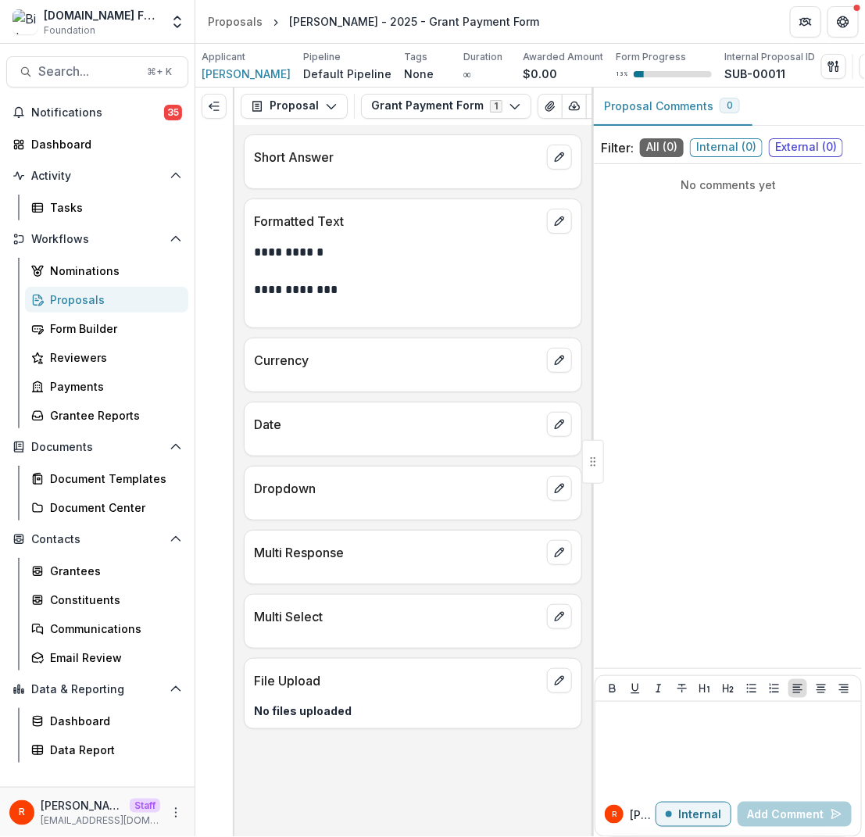
click at [420, 482] on p "Dropdown" at bounding box center [397, 488] width 287 height 19
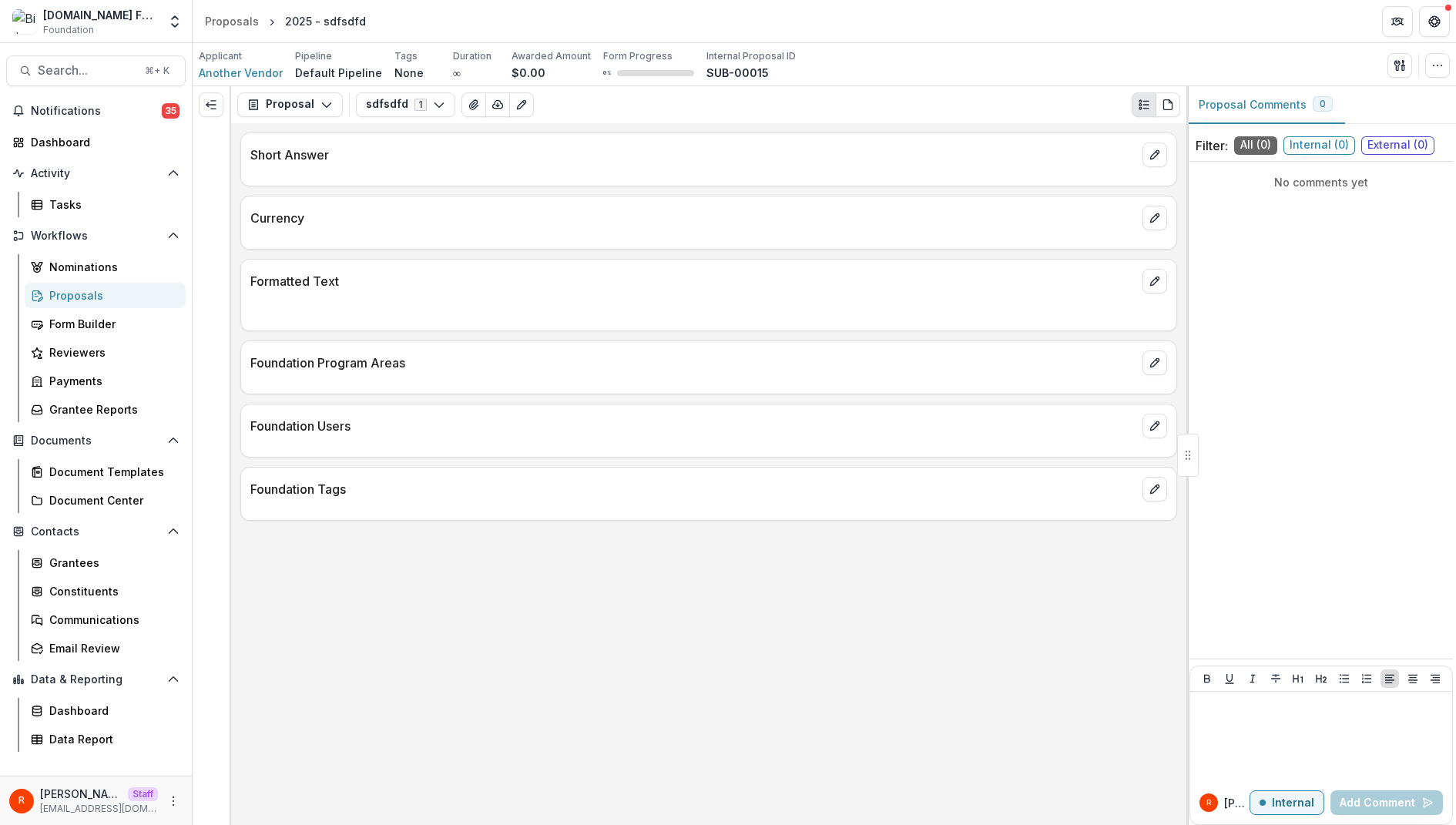
click at [431, 316] on p at bounding box center [709, 311] width 917 height 19
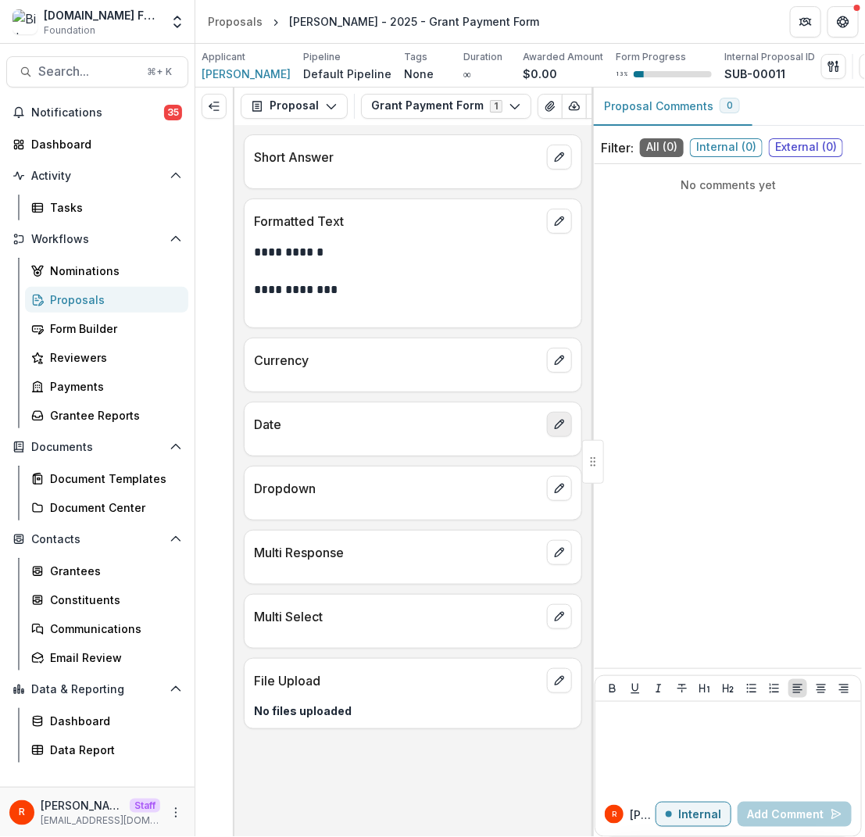
click at [547, 420] on button "edit" at bounding box center [559, 424] width 25 height 25
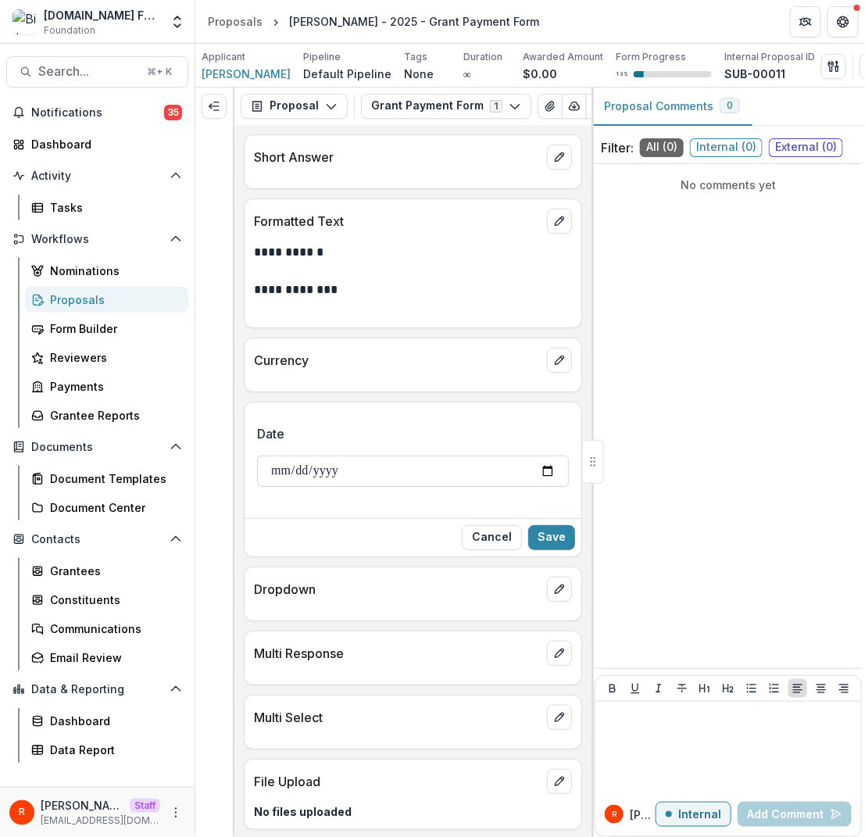
click at [284, 473] on input "Date" at bounding box center [413, 471] width 312 height 31
type input "**********"
click at [553, 544] on button "Save" at bounding box center [551, 537] width 47 height 25
